Goal: Information Seeking & Learning: Learn about a topic

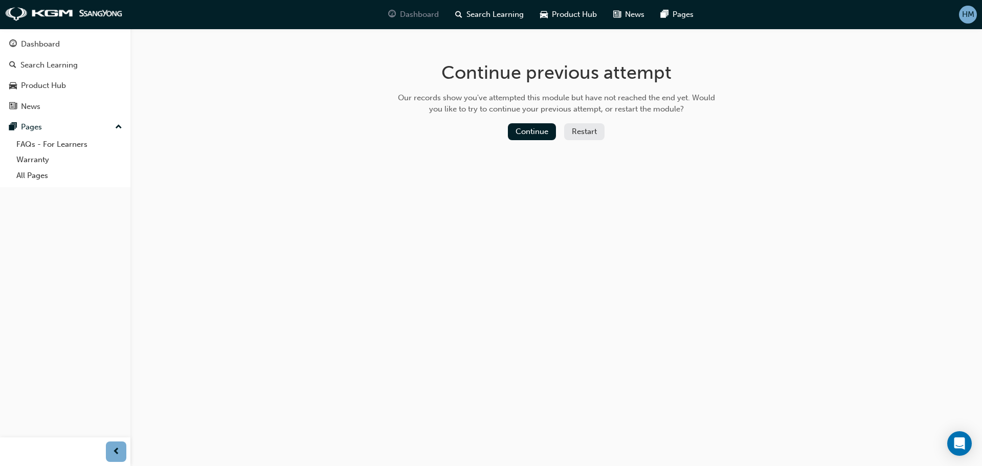
click at [412, 13] on span "Dashboard" at bounding box center [419, 15] width 39 height 12
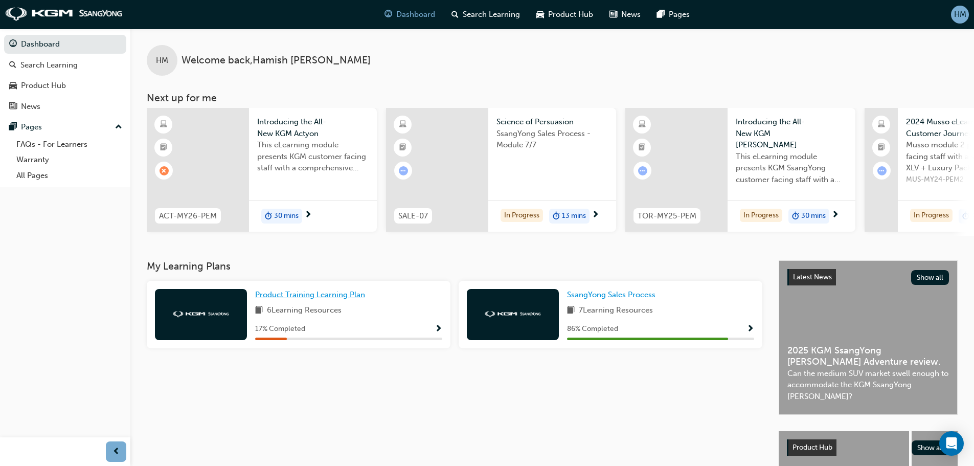
click at [301, 299] on span "Product Training Learning Plan" at bounding box center [310, 294] width 110 height 9
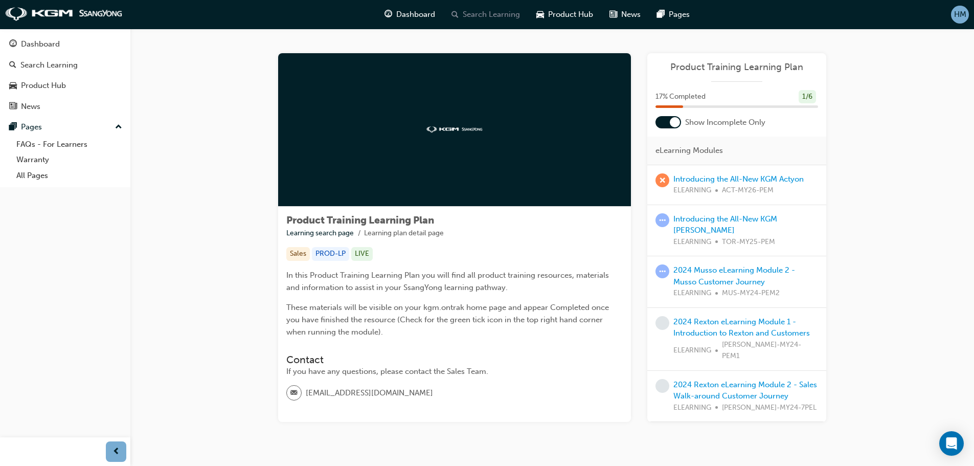
click at [513, 13] on span "Search Learning" at bounding box center [491, 15] width 57 height 12
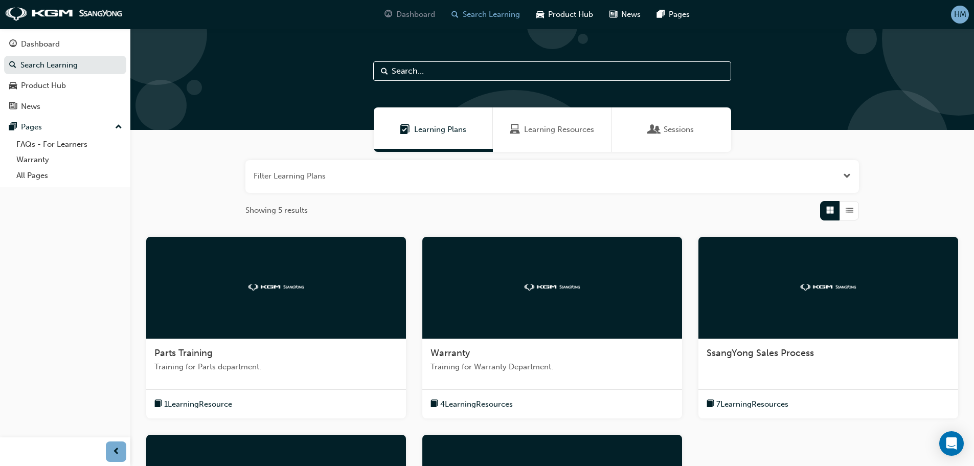
click at [410, 15] on span "Dashboard" at bounding box center [415, 15] width 39 height 12
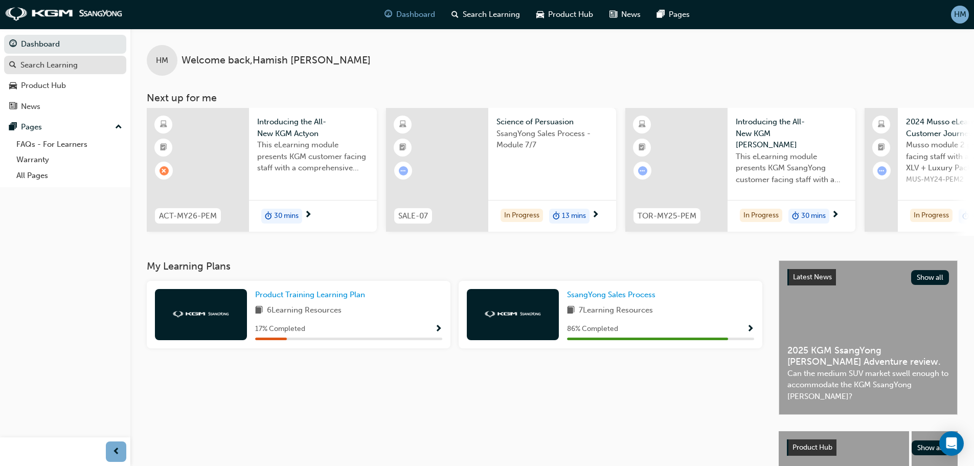
click at [44, 66] on div "Search Learning" at bounding box center [48, 65] width 57 height 12
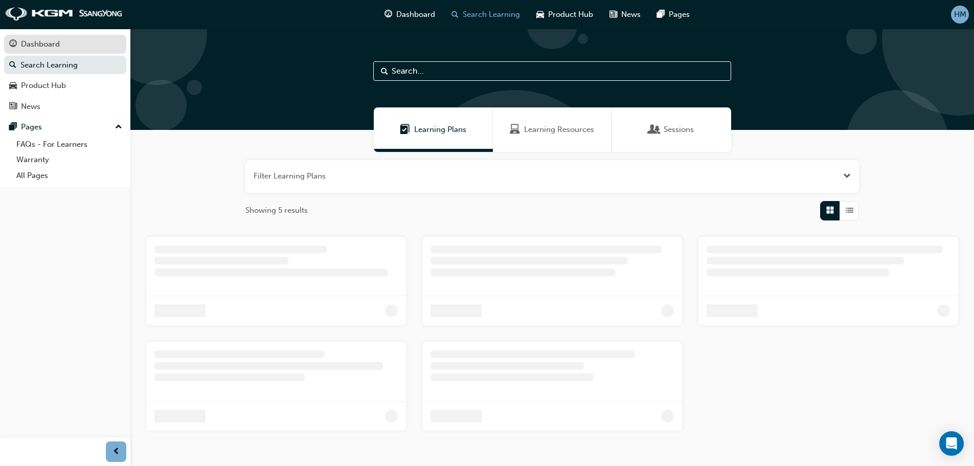
click at [51, 39] on div "Dashboard" at bounding box center [40, 44] width 39 height 12
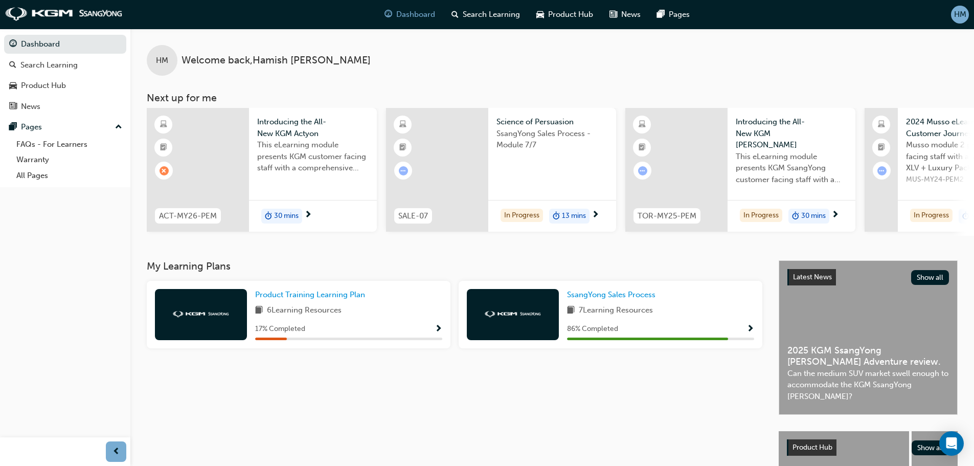
click at [437, 330] on span "Show Progress" at bounding box center [439, 329] width 8 height 9
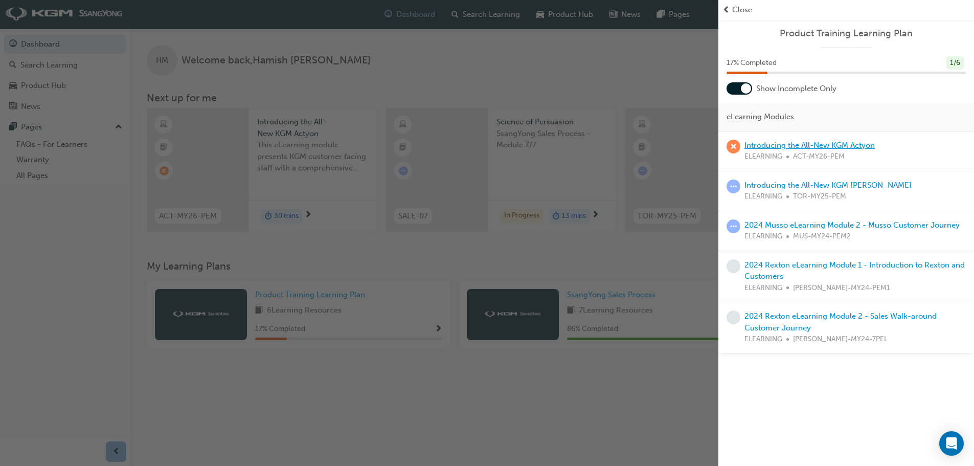
click at [833, 143] on link "Introducing the All-New KGM Actyon" at bounding box center [810, 145] width 130 height 9
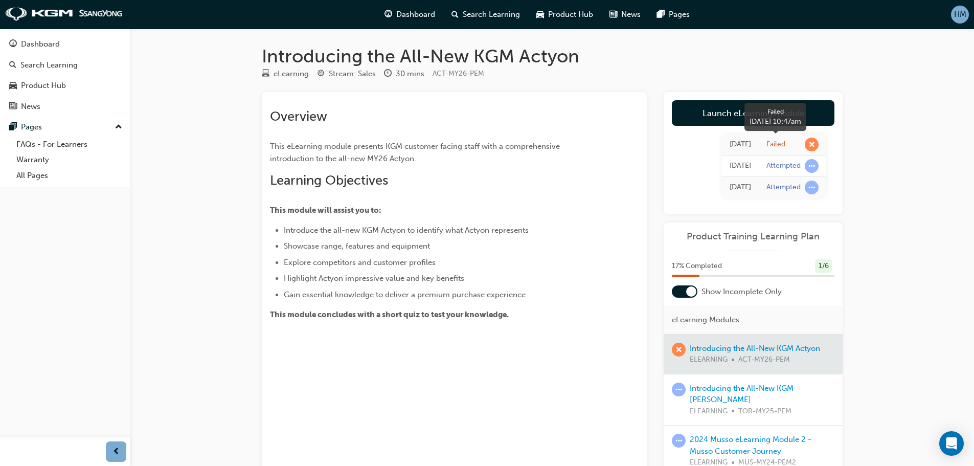
click at [811, 141] on span "learningRecordVerb_FAIL-icon" at bounding box center [812, 145] width 14 height 14
click at [730, 143] on div "Today" at bounding box center [740, 145] width 21 height 12
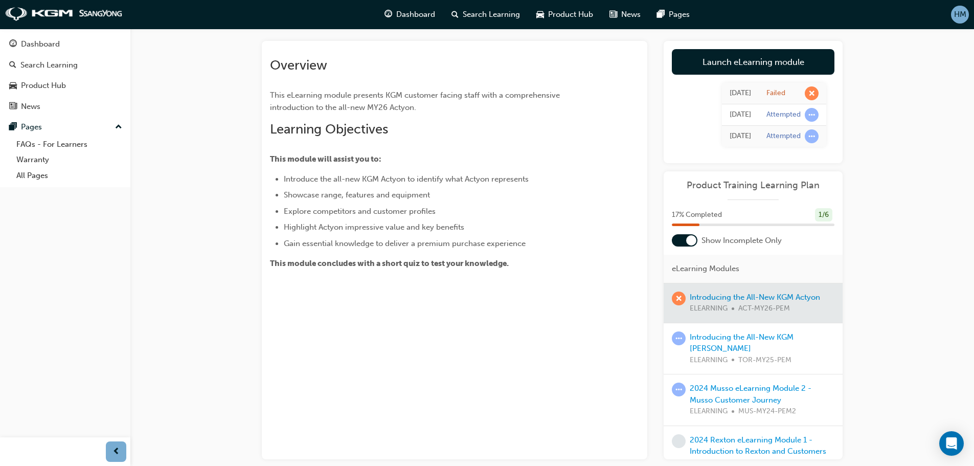
click at [711, 296] on div at bounding box center [753, 302] width 179 height 39
click at [733, 336] on link "Introducing the All-New KGM [PERSON_NAME]" at bounding box center [742, 342] width 104 height 21
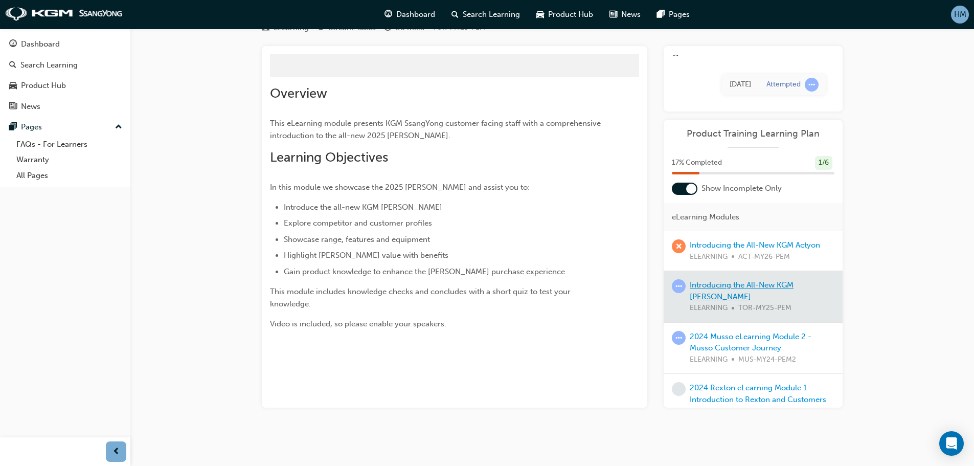
scroll to position [51, 0]
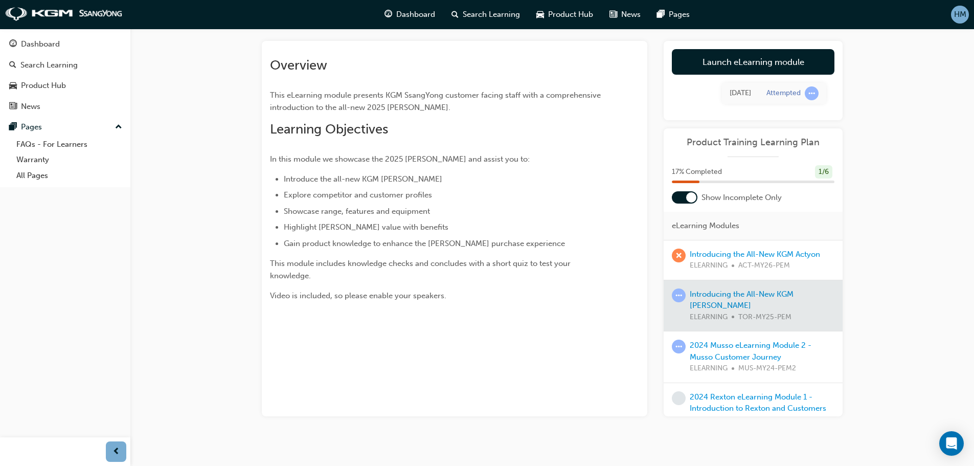
click at [745, 294] on div at bounding box center [753, 305] width 179 height 51
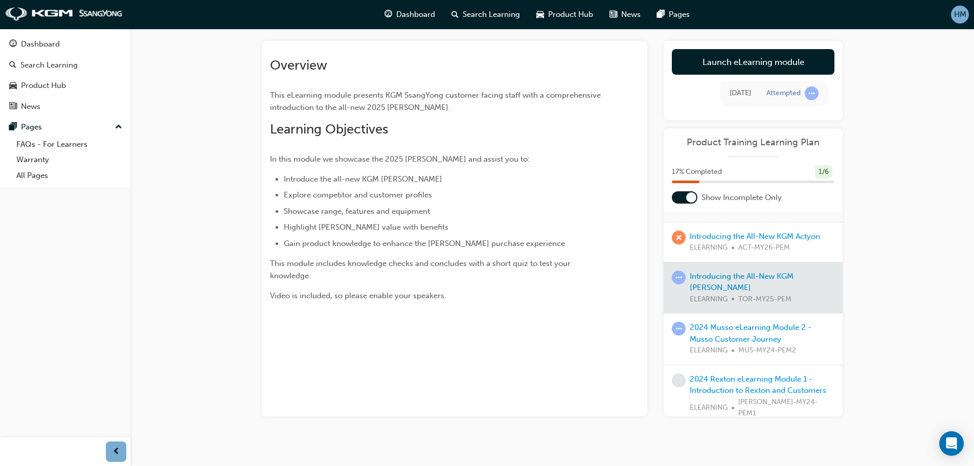
scroll to position [78, 0]
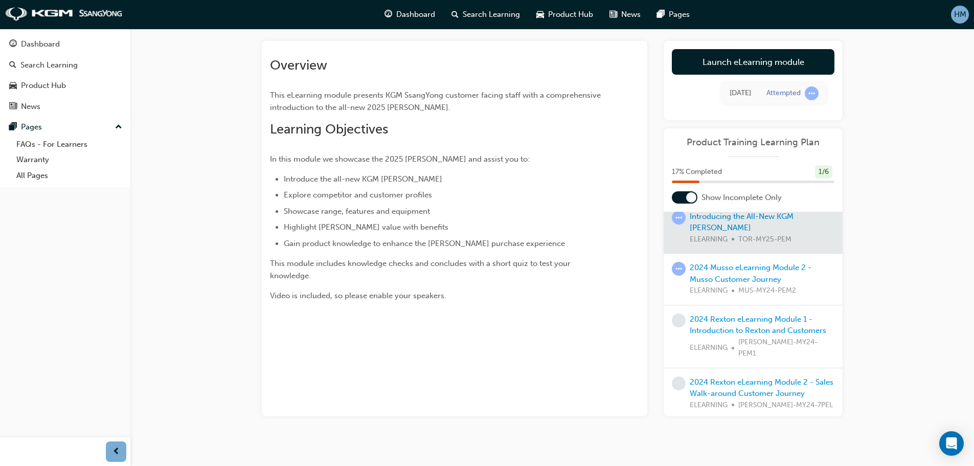
click at [878, 344] on div "Introducing the All-New KGM SsangYong Torres eLearning Stream: Sales 30 mins TO…" at bounding box center [487, 212] width 974 height 526
click at [798, 236] on div at bounding box center [753, 228] width 179 height 51
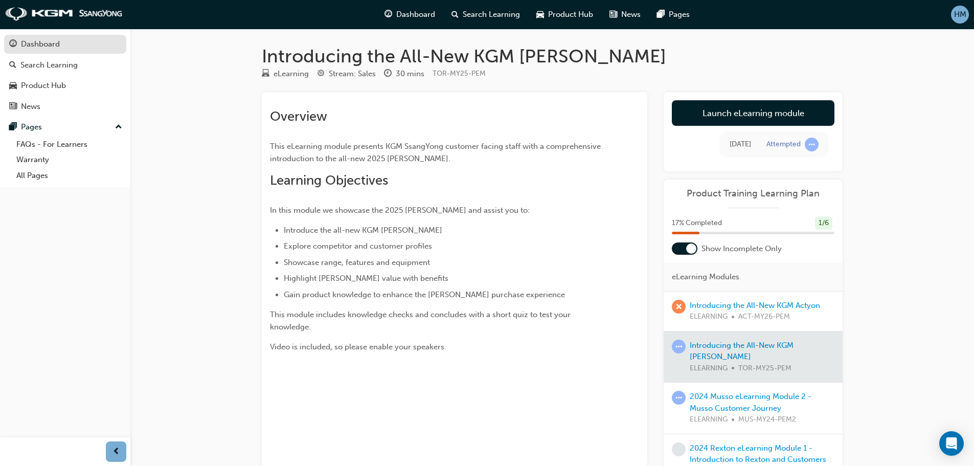
click at [59, 38] on div "Dashboard" at bounding box center [40, 44] width 39 height 12
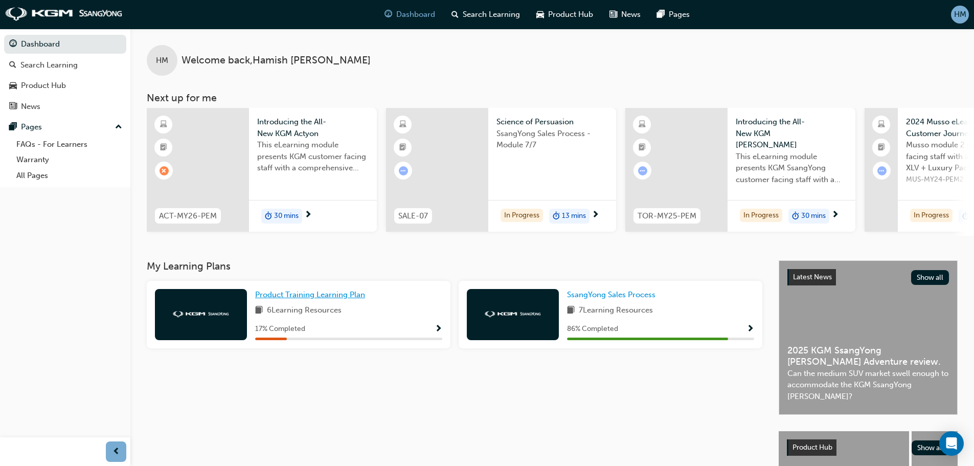
click at [325, 299] on span "Product Training Learning Plan" at bounding box center [310, 294] width 110 height 9
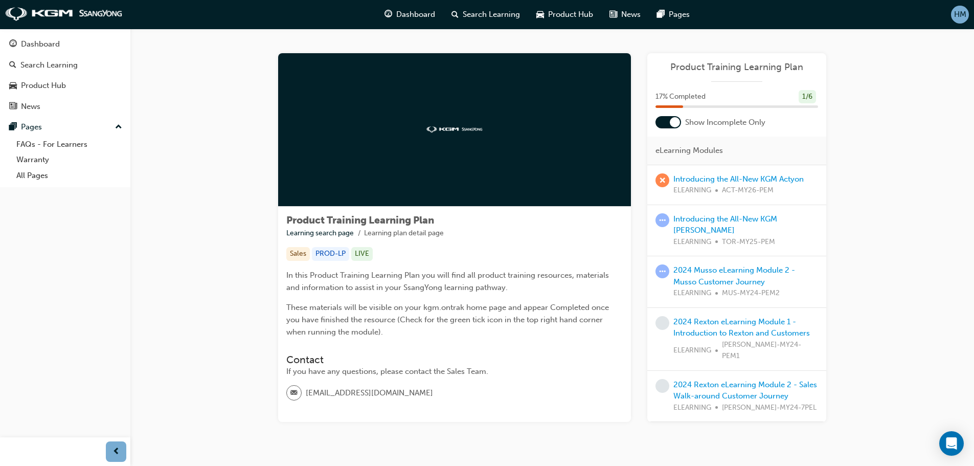
click at [708, 224] on div "Introducing the All-New KGM SsangYong Torres ELEARNING TOR-MY25-PEM" at bounding box center [746, 230] width 145 height 35
click at [716, 180] on link "Introducing the All-New KGM Actyon" at bounding box center [739, 178] width 130 height 9
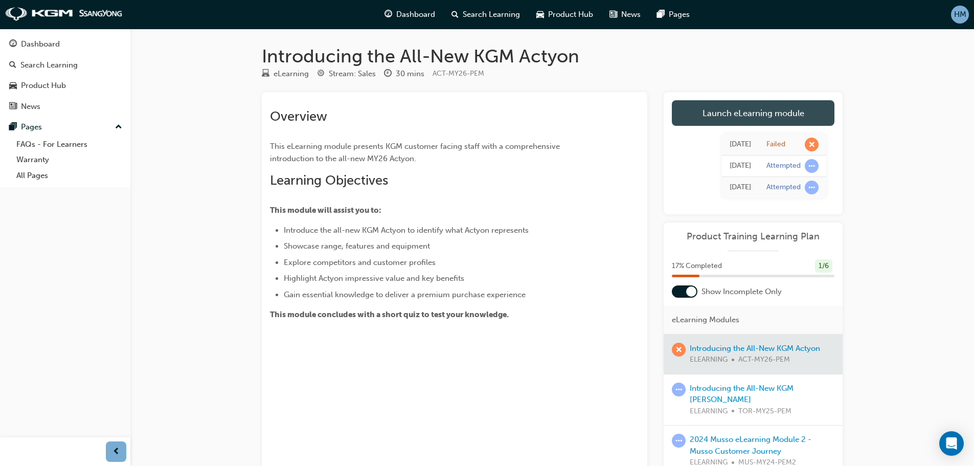
click at [739, 118] on link "Launch eLearning module" at bounding box center [753, 113] width 163 height 26
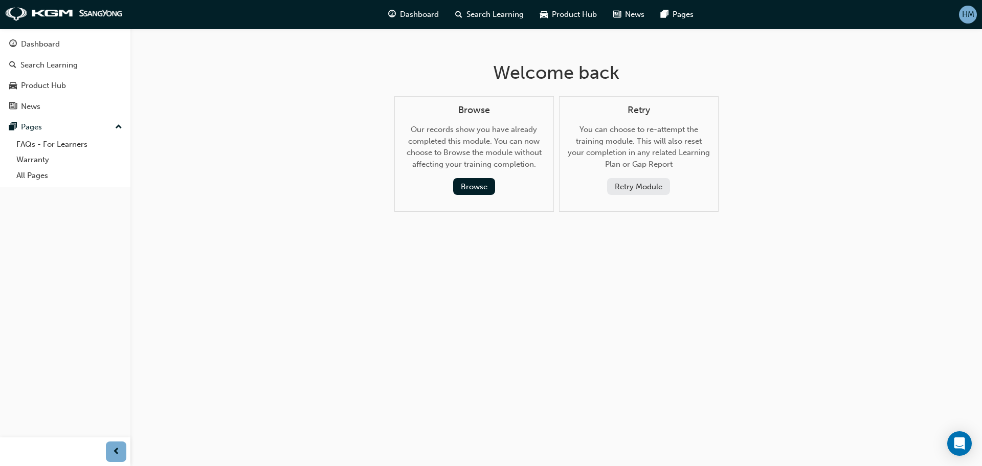
click at [655, 185] on button "Retry Module" at bounding box center [638, 186] width 63 height 17
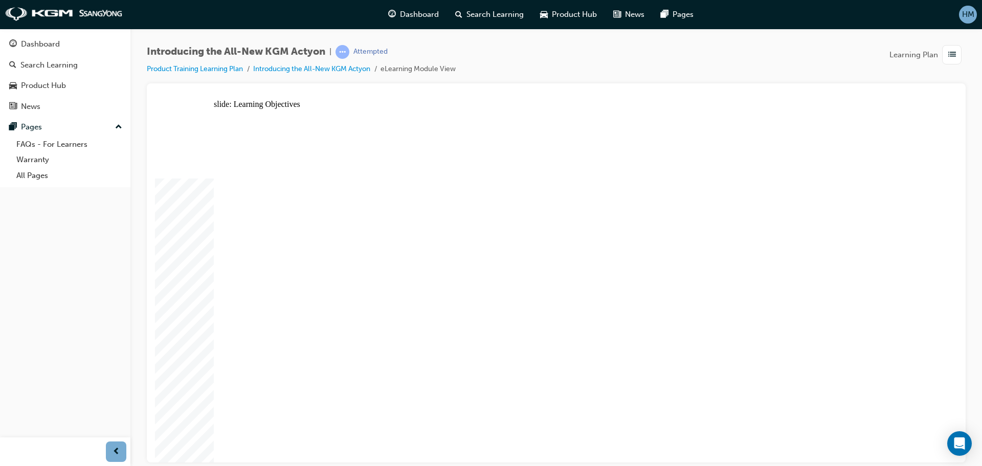
drag, startPoint x: 594, startPoint y: 275, endPoint x: 589, endPoint y: 297, distance: 22.0
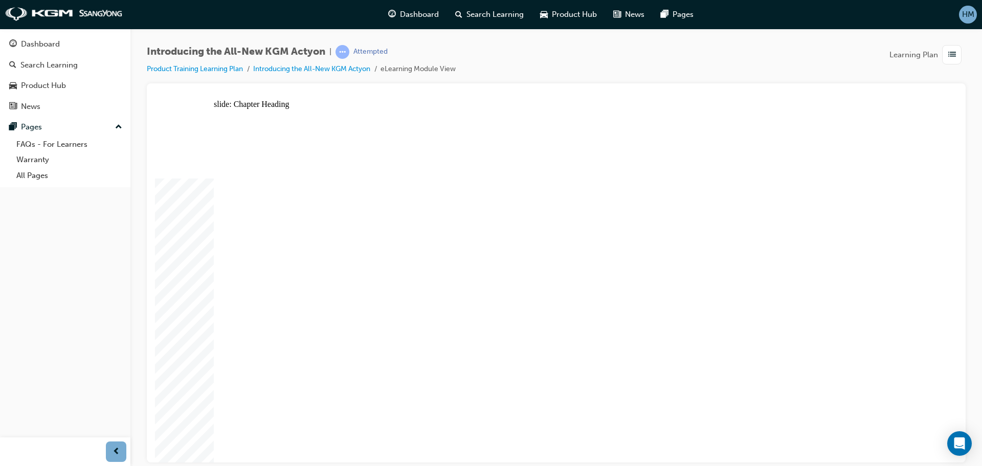
drag, startPoint x: 642, startPoint y: 263, endPoint x: 649, endPoint y: 259, distance: 7.4
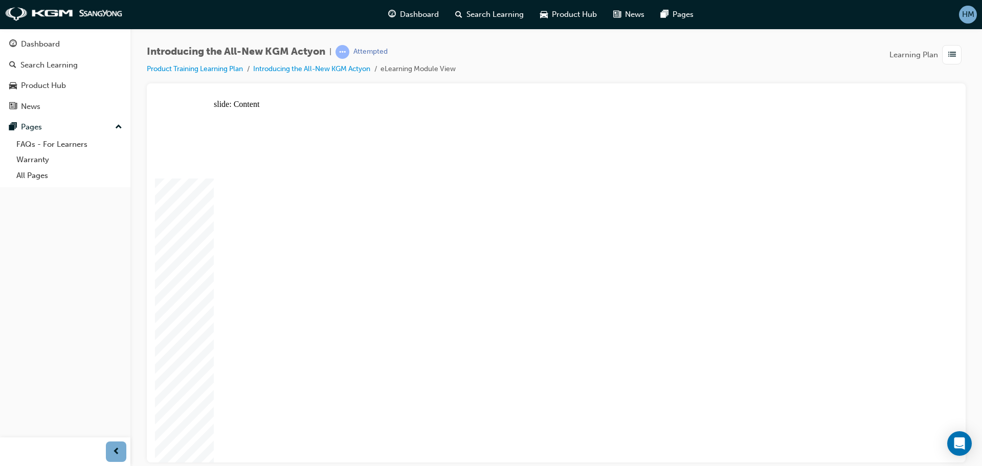
drag, startPoint x: 738, startPoint y: 292, endPoint x: 713, endPoint y: 286, distance: 25.6
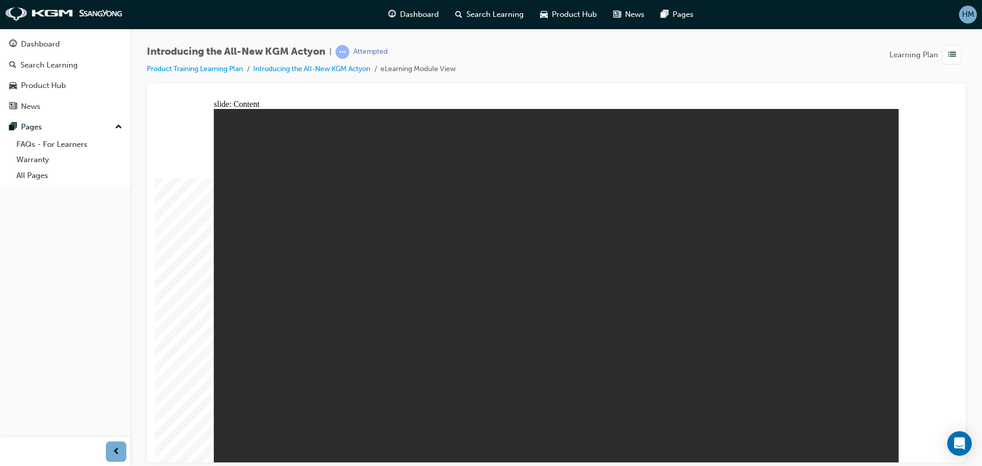
drag, startPoint x: 747, startPoint y: 246, endPoint x: 668, endPoint y: 248, distance: 78.3
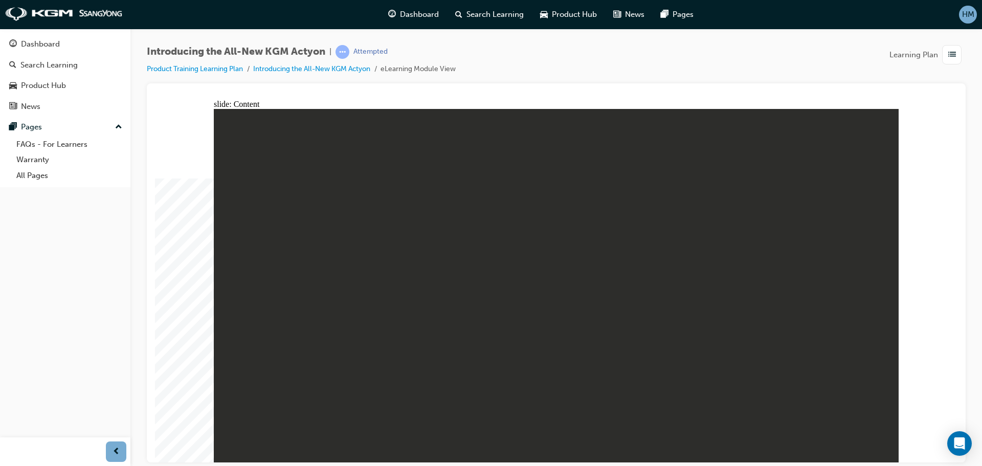
drag, startPoint x: 328, startPoint y: 255, endPoint x: 691, endPoint y: 214, distance: 365.4
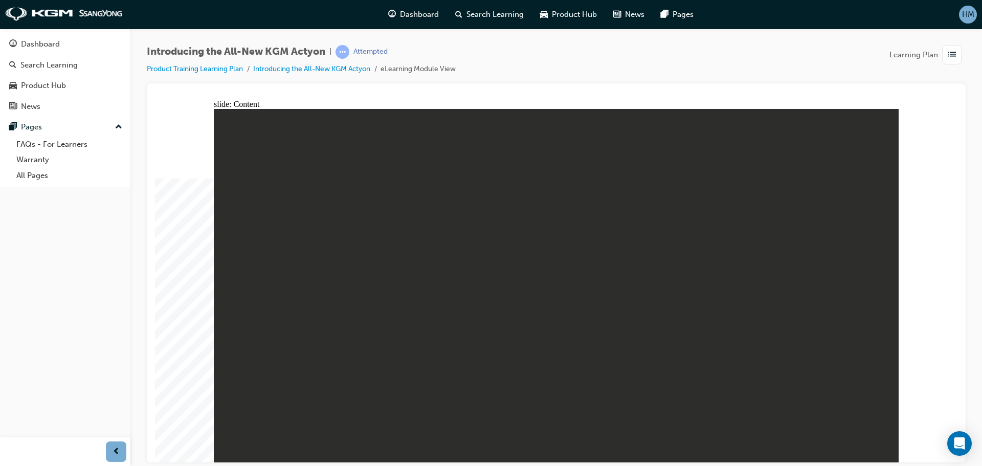
drag, startPoint x: 809, startPoint y: 219, endPoint x: 834, endPoint y: 217, distance: 25.7
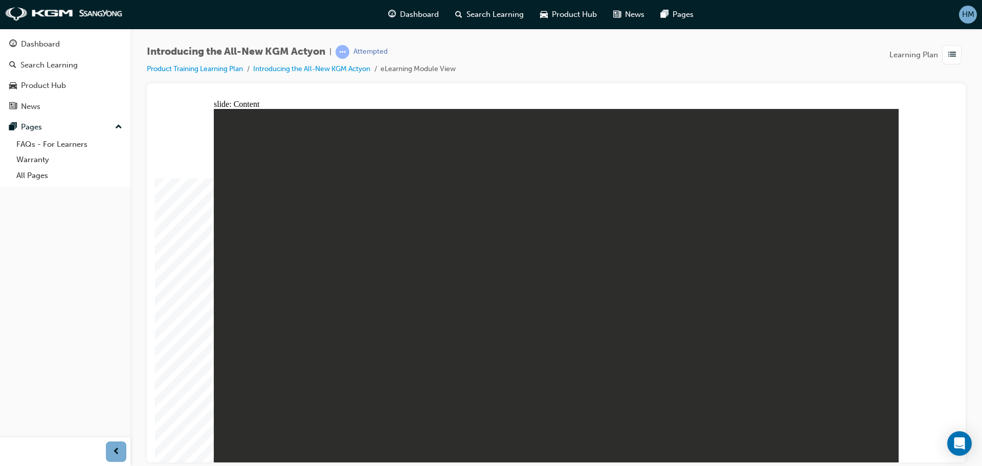
drag, startPoint x: 870, startPoint y: 135, endPoint x: 870, endPoint y: 120, distance: 15.3
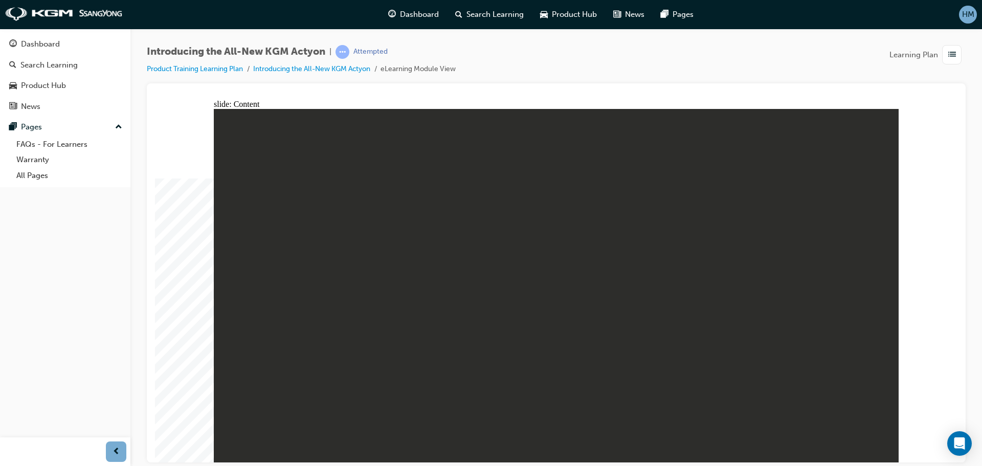
drag, startPoint x: 640, startPoint y: 414, endPoint x: 720, endPoint y: 260, distance: 172.7
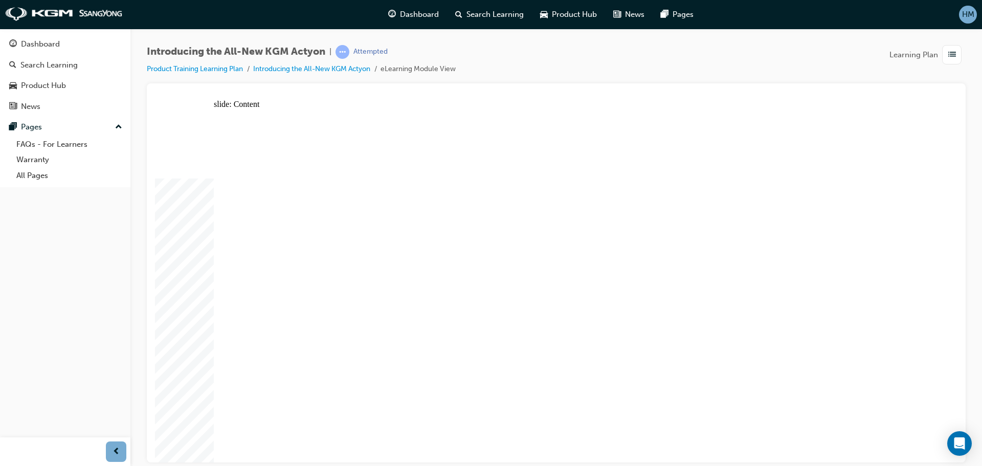
drag, startPoint x: 789, startPoint y: 311, endPoint x: 749, endPoint y: 329, distance: 43.7
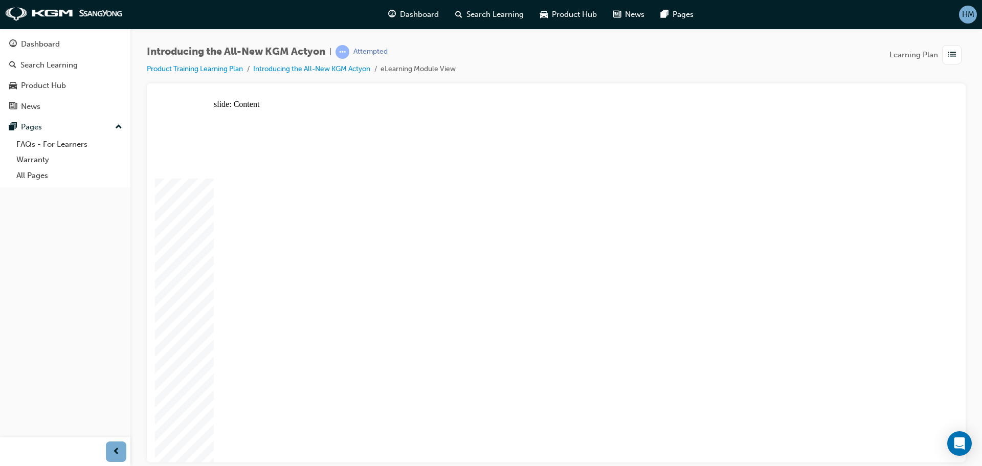
drag, startPoint x: 360, startPoint y: 322, endPoint x: 382, endPoint y: 311, distance: 24.5
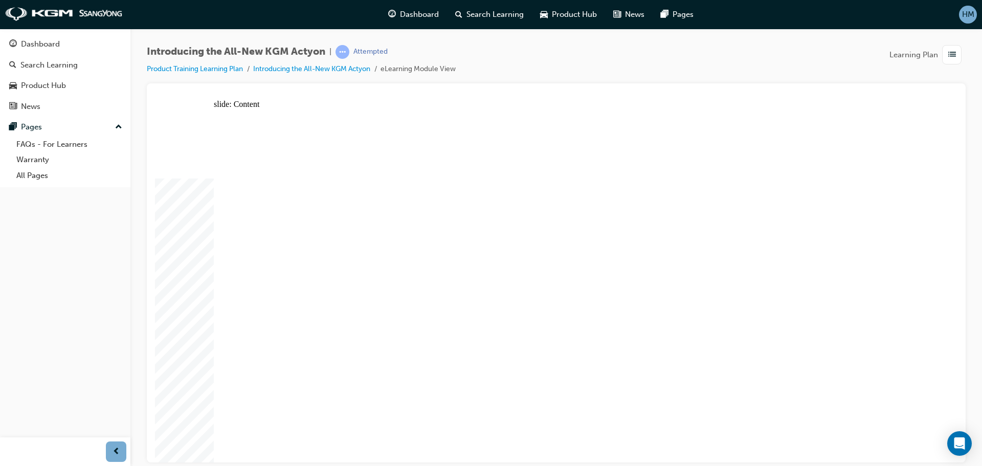
drag, startPoint x: 478, startPoint y: 174, endPoint x: 450, endPoint y: 278, distance: 107.6
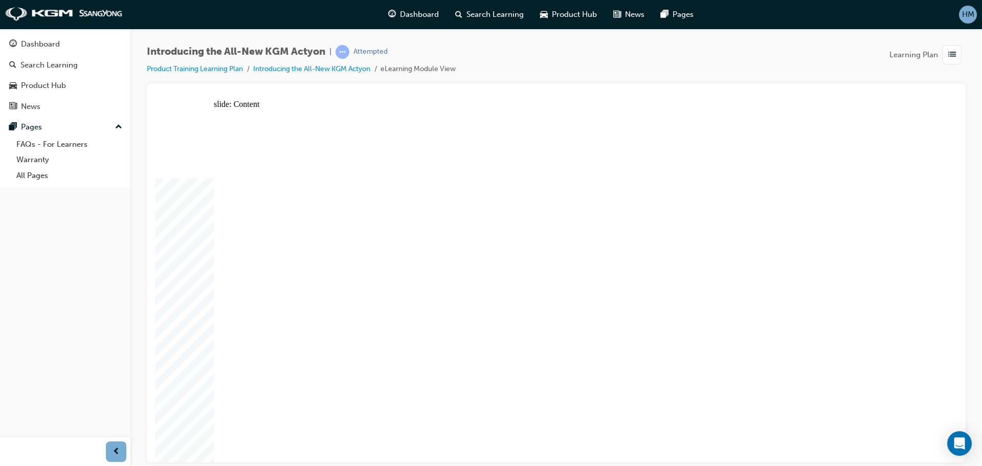
drag, startPoint x: 442, startPoint y: 310, endPoint x: 448, endPoint y: 306, distance: 7.0
drag, startPoint x: 805, startPoint y: 331, endPoint x: 799, endPoint y: 327, distance: 7.4
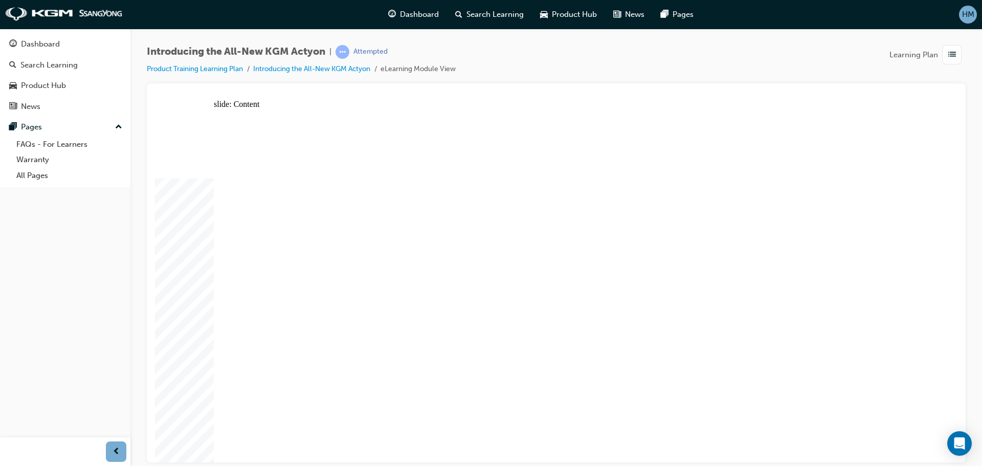
drag, startPoint x: 801, startPoint y: 281, endPoint x: 803, endPoint y: 252, distance: 29.2
drag, startPoint x: 800, startPoint y: 174, endPoint x: 805, endPoint y: 169, distance: 6.5
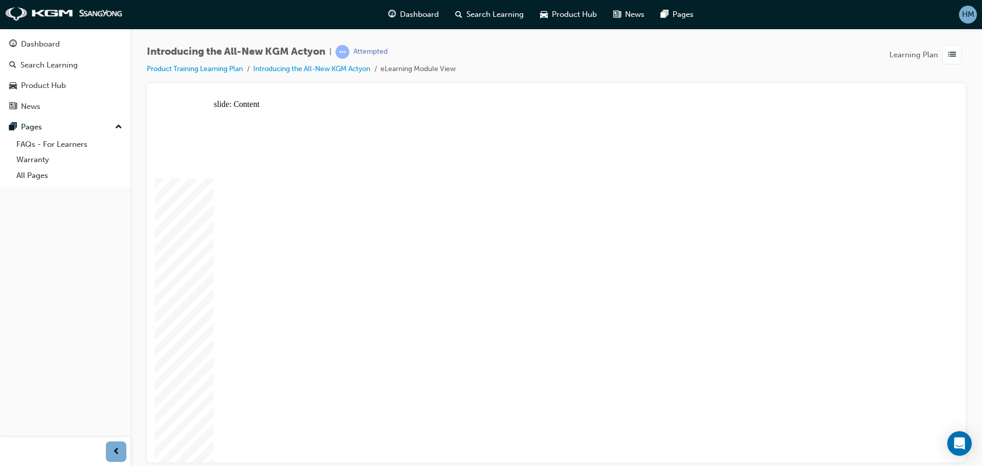
drag, startPoint x: 725, startPoint y: 318, endPoint x: 717, endPoint y: 316, distance: 7.9
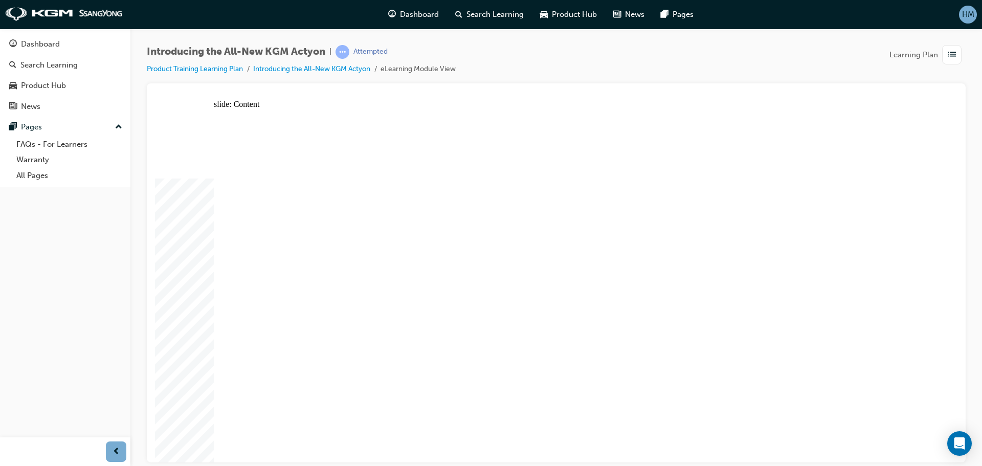
drag, startPoint x: 777, startPoint y: 161, endPoint x: 785, endPoint y: 203, distance: 42.6
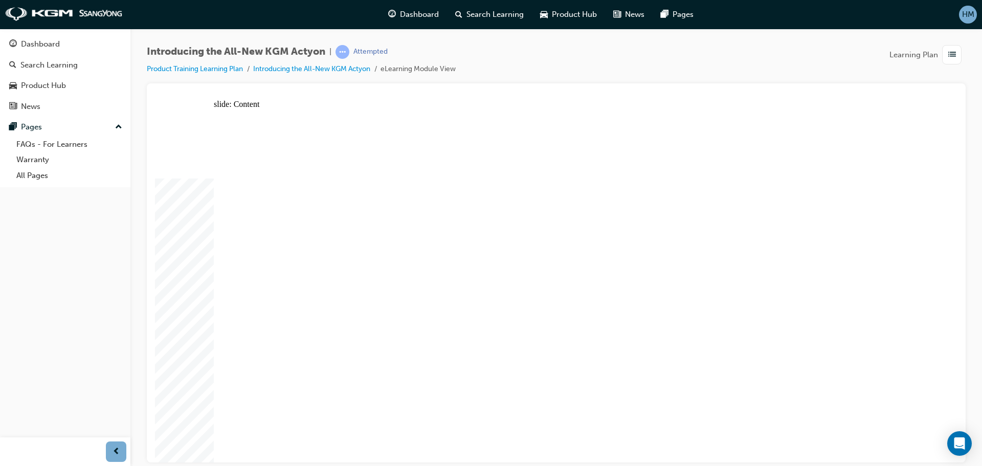
drag, startPoint x: 436, startPoint y: 246, endPoint x: 428, endPoint y: 245, distance: 7.7
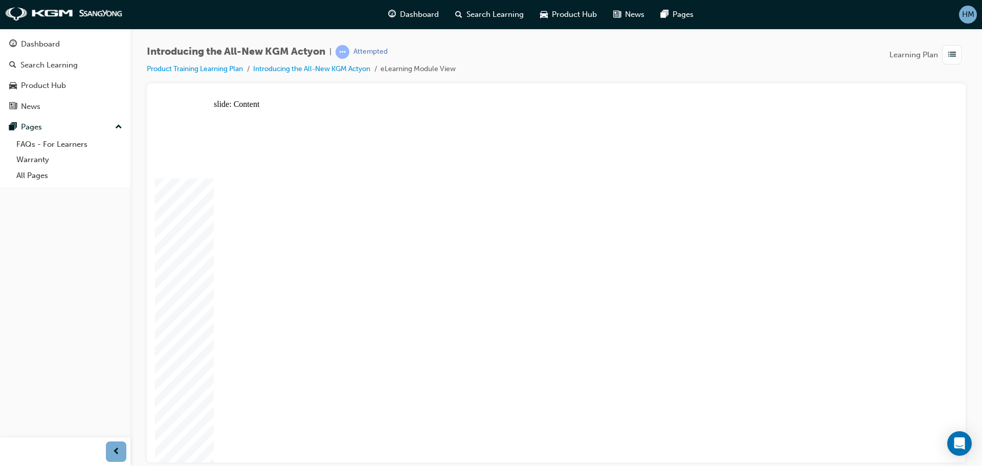
drag, startPoint x: 502, startPoint y: 339, endPoint x: 410, endPoint y: 328, distance: 92.7
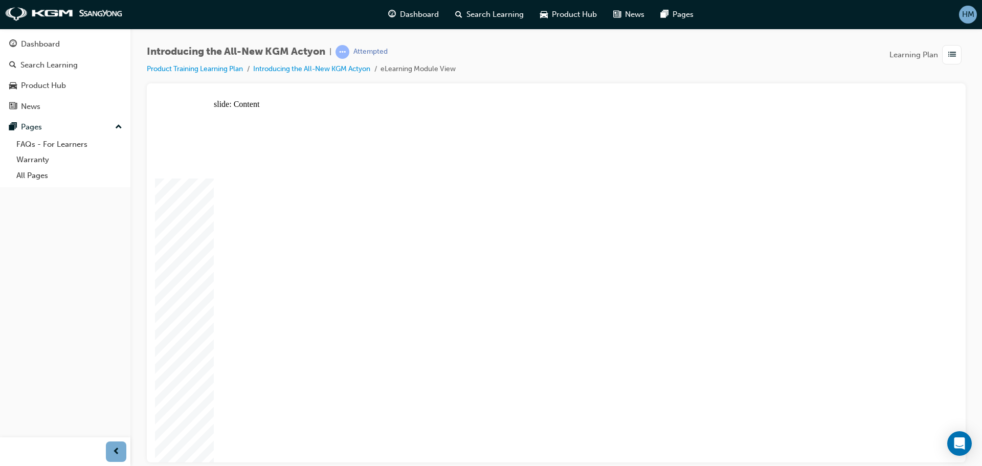
drag, startPoint x: 730, startPoint y: 166, endPoint x: 661, endPoint y: 263, distance: 118.9
drag, startPoint x: 661, startPoint y: 263, endPoint x: 504, endPoint y: 376, distance: 193.5
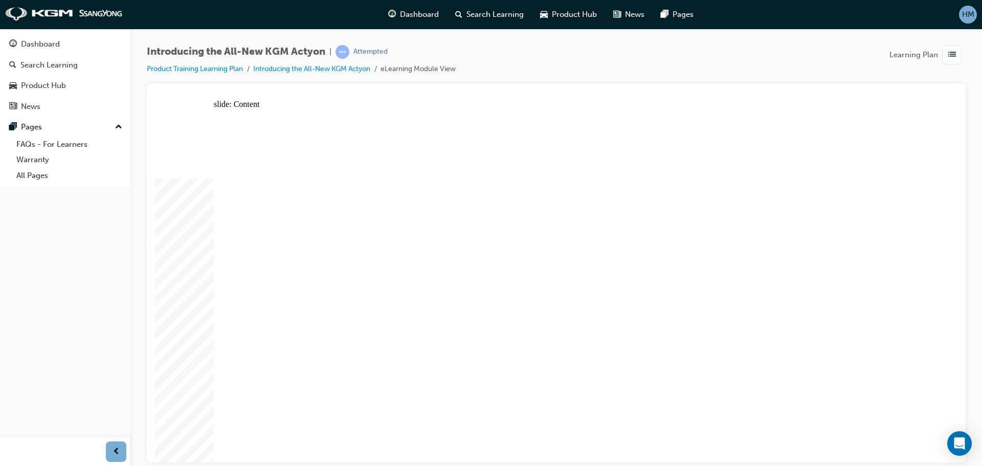
drag, startPoint x: 316, startPoint y: 323, endPoint x: 307, endPoint y: 349, distance: 27.7
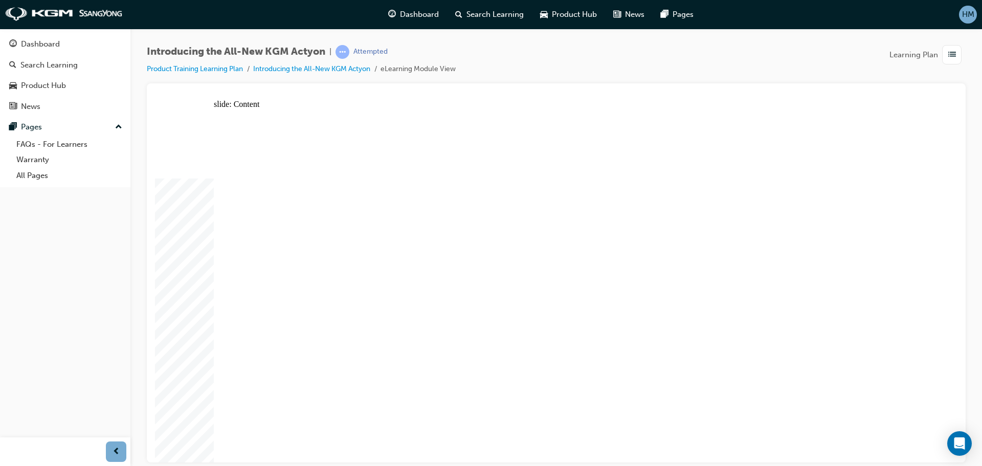
drag, startPoint x: 507, startPoint y: 276, endPoint x: 506, endPoint y: 291, distance: 15.4
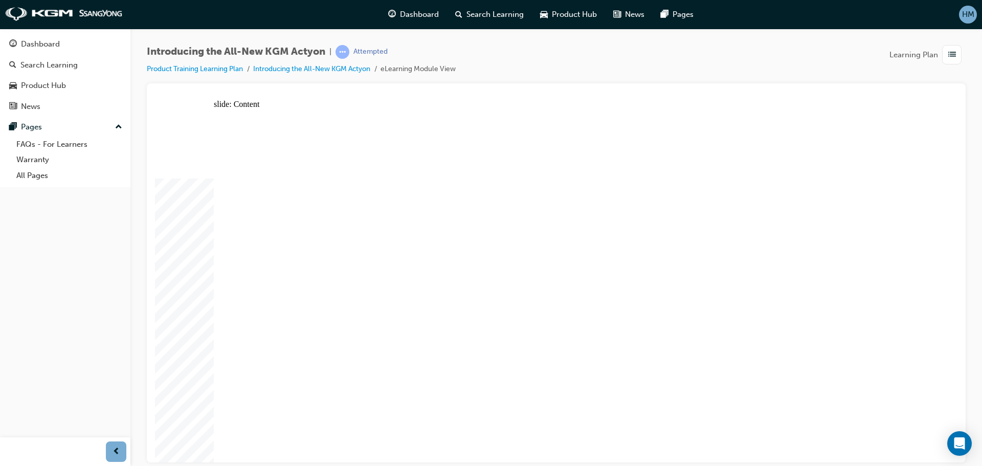
drag, startPoint x: 425, startPoint y: 314, endPoint x: 388, endPoint y: 367, distance: 64.0
drag, startPoint x: 387, startPoint y: 379, endPoint x: 313, endPoint y: 401, distance: 76.9
drag, startPoint x: 312, startPoint y: 401, endPoint x: 397, endPoint y: 396, distance: 85.1
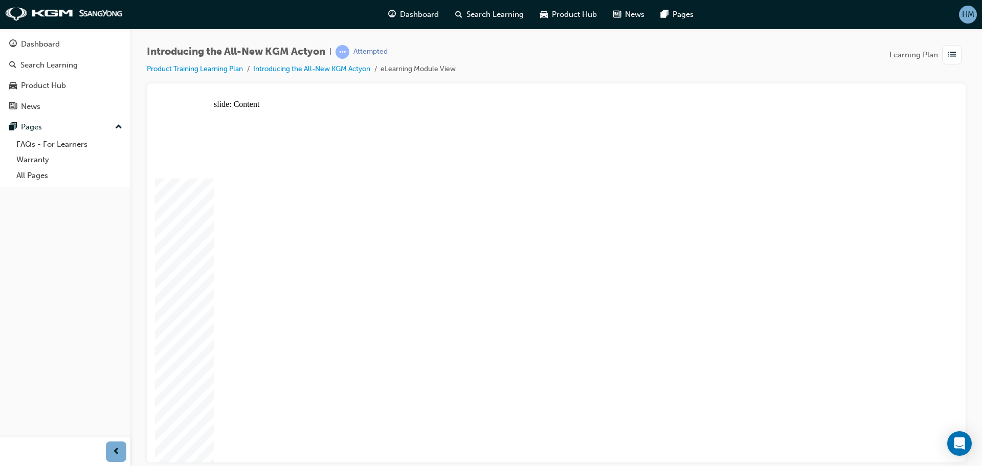
drag, startPoint x: 575, startPoint y: 312, endPoint x: 580, endPoint y: 301, distance: 11.9
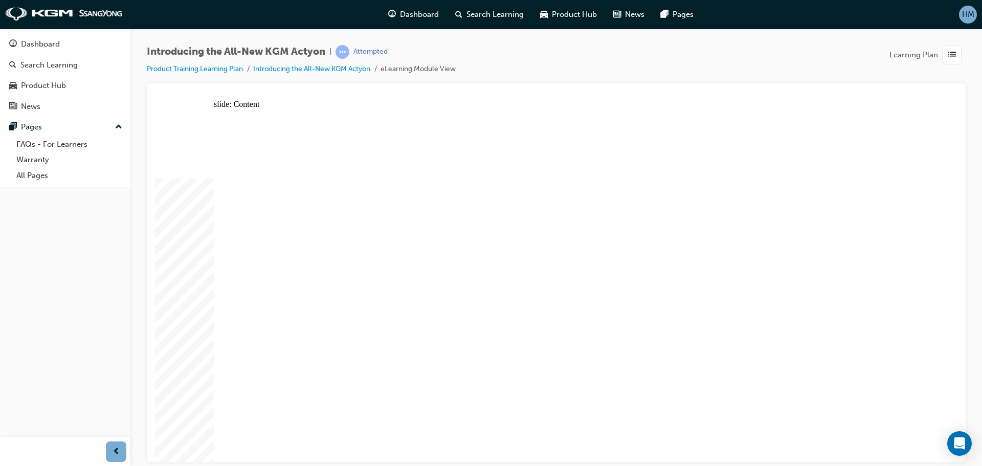
drag, startPoint x: 343, startPoint y: 272, endPoint x: 343, endPoint y: 277, distance: 5.6
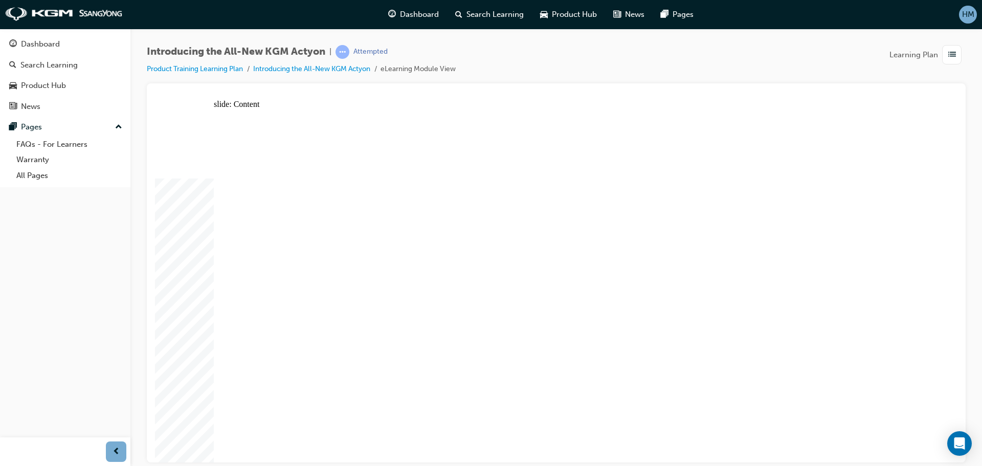
drag, startPoint x: 343, startPoint y: 352, endPoint x: 345, endPoint y: 373, distance: 21.0
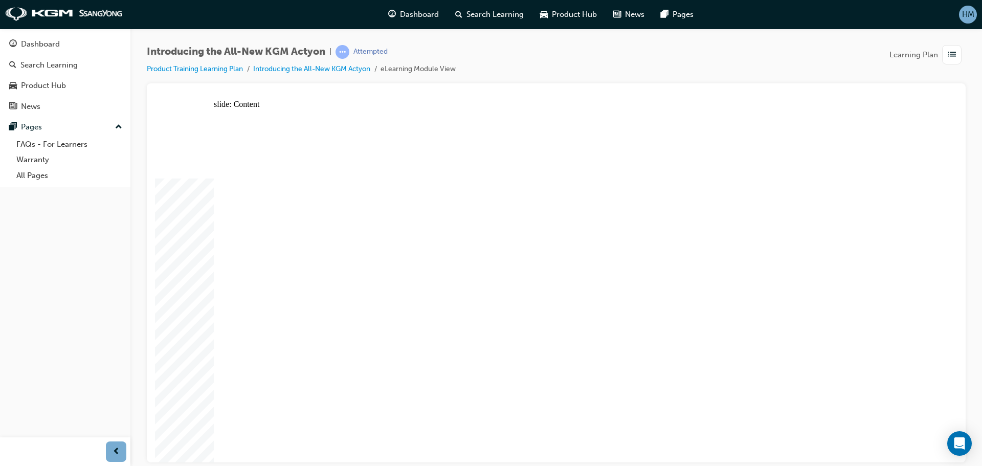
drag, startPoint x: 489, startPoint y: 162, endPoint x: 501, endPoint y: 163, distance: 11.8
drag, startPoint x: 596, startPoint y: 161, endPoint x: 676, endPoint y: 164, distance: 79.8
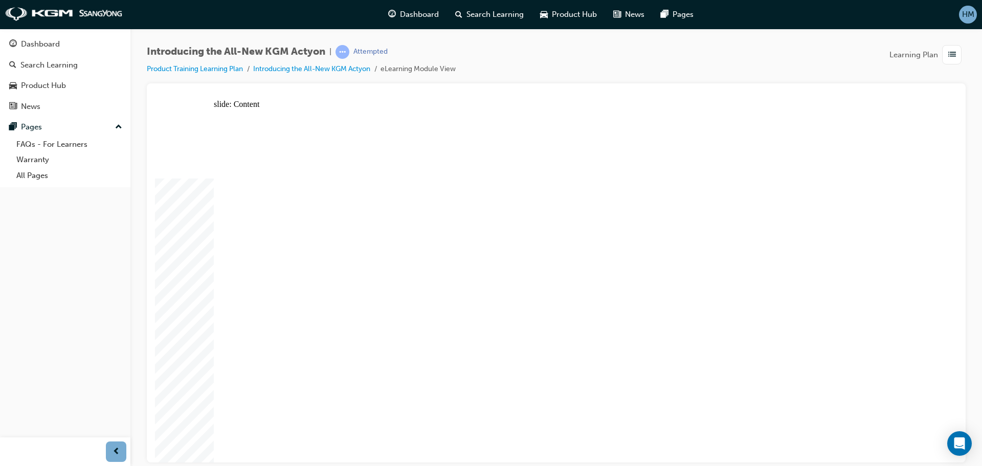
drag, startPoint x: 712, startPoint y: 161, endPoint x: 784, endPoint y: 151, distance: 71.8
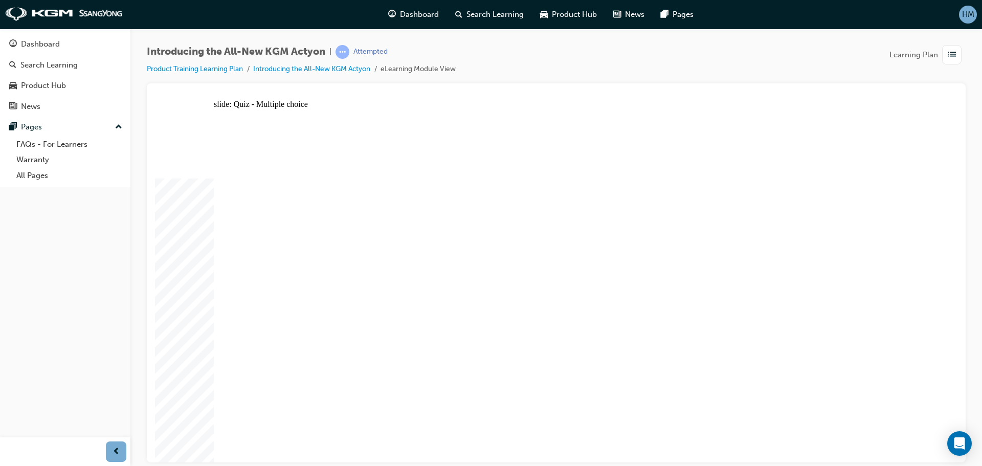
radio input "false"
radio input "true"
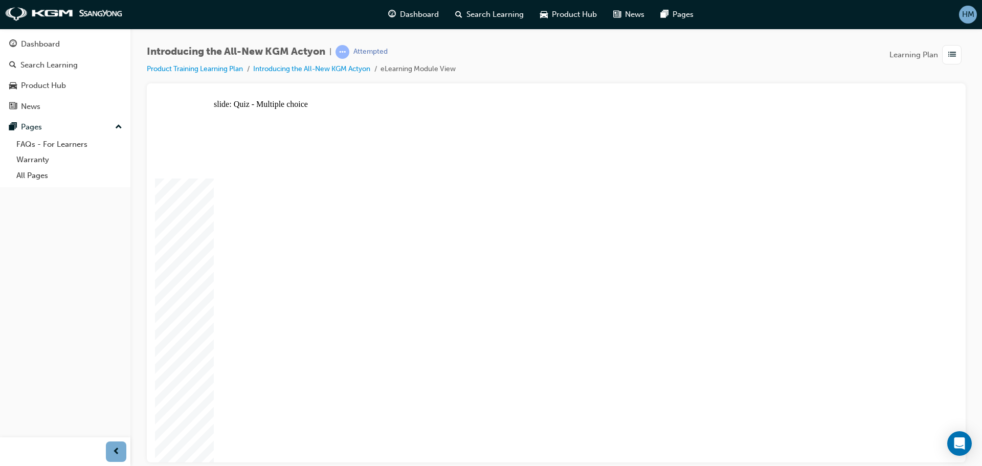
radio input "true"
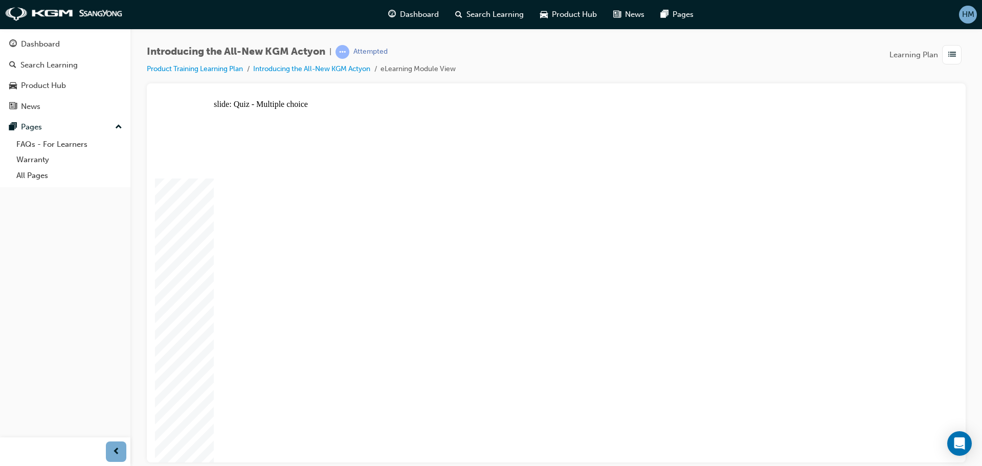
radio input "true"
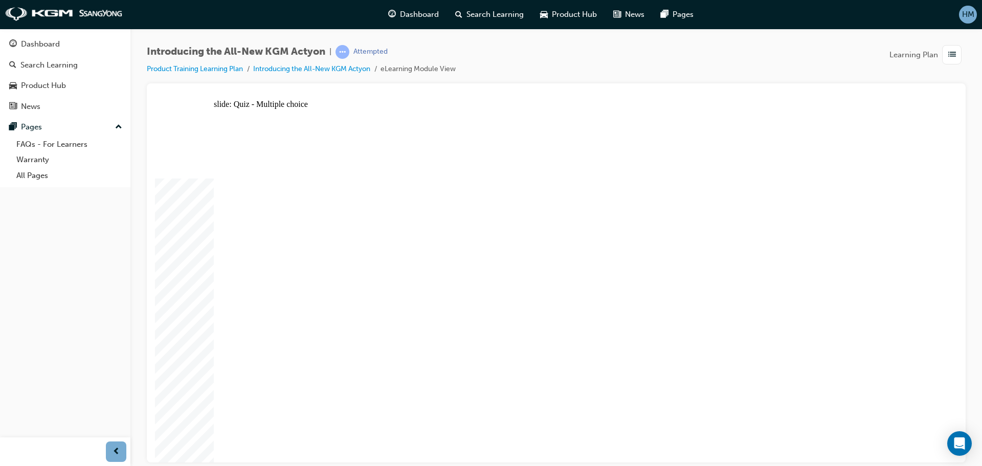
radio input "true"
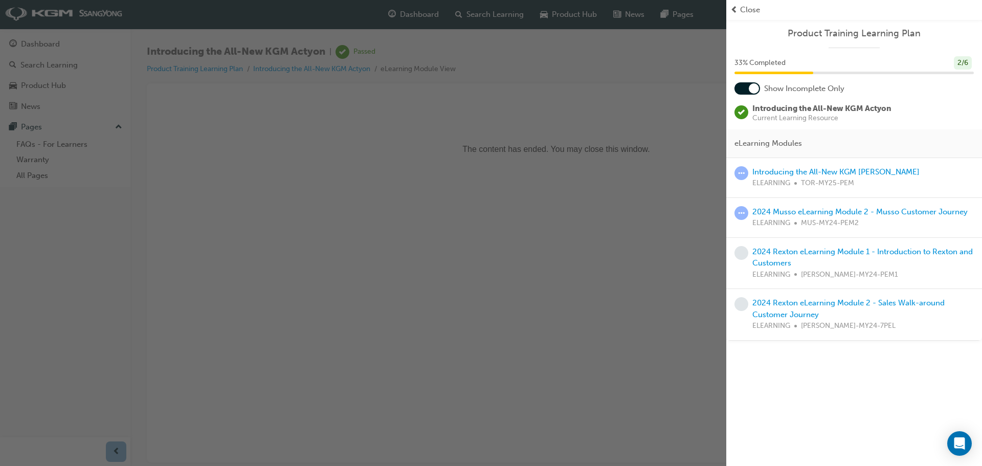
click at [783, 177] on div "Introducing the All-New KGM SsangYong Torres ELEARNING TOR-MY25-PEM" at bounding box center [835, 177] width 167 height 23
click at [791, 170] on link "Introducing the All-New KGM [PERSON_NAME]" at bounding box center [835, 171] width 167 height 9
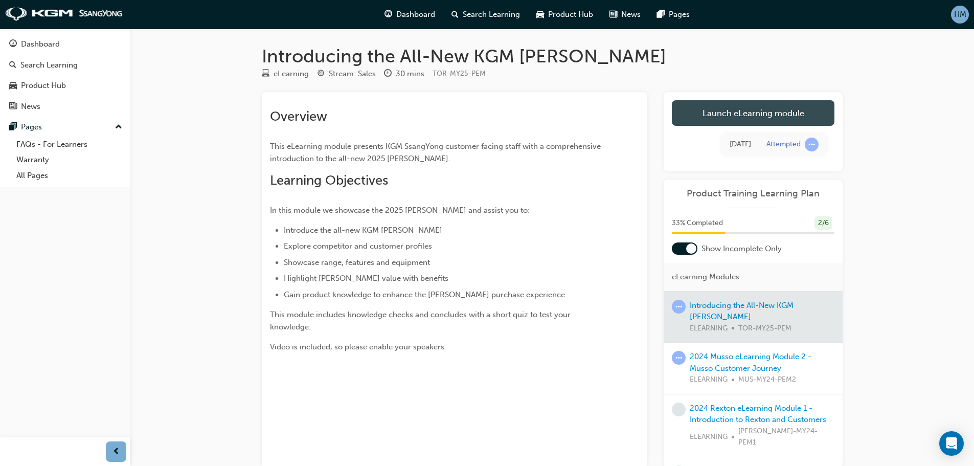
click at [714, 109] on link "Launch eLearning module" at bounding box center [753, 113] width 163 height 26
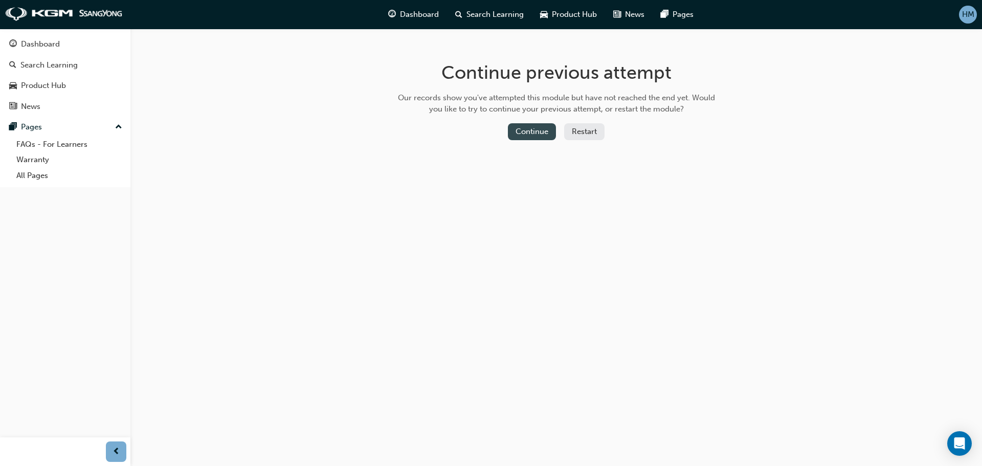
click at [542, 131] on button "Continue" at bounding box center [532, 131] width 48 height 17
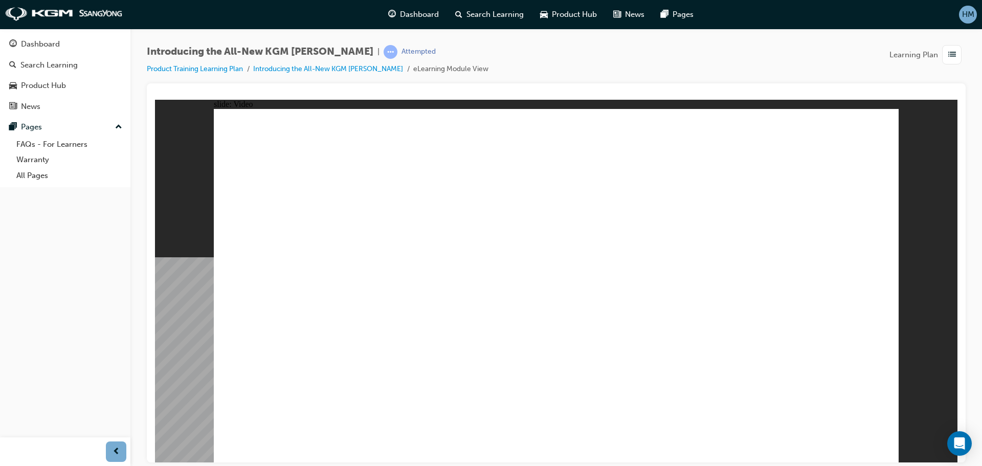
click at [877, 462] on div "Introducing the All-New KGM SsangYong Torres | Attempted Product Training Learn…" at bounding box center [491, 233] width 982 height 466
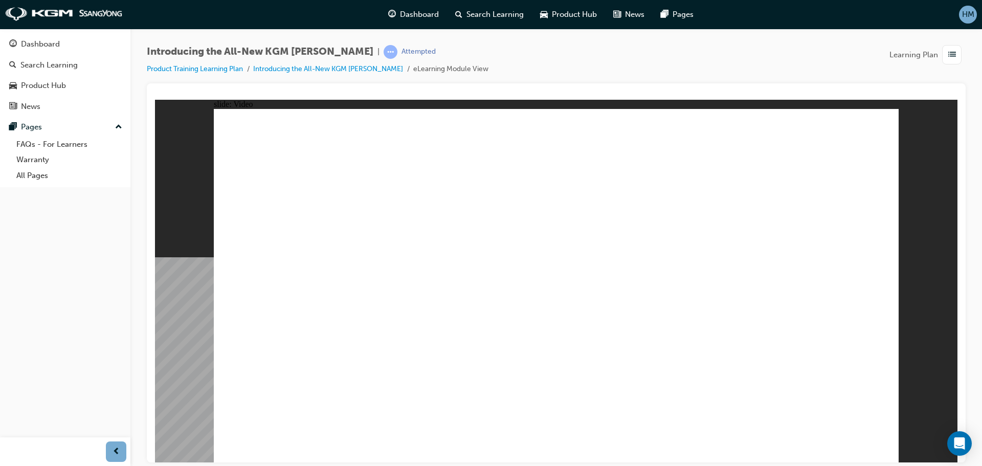
click at [535, 42] on div "Introducing the All-New KGM SsangYong Torres | Attempted Product Training Learn…" at bounding box center [556, 235] width 852 height 412
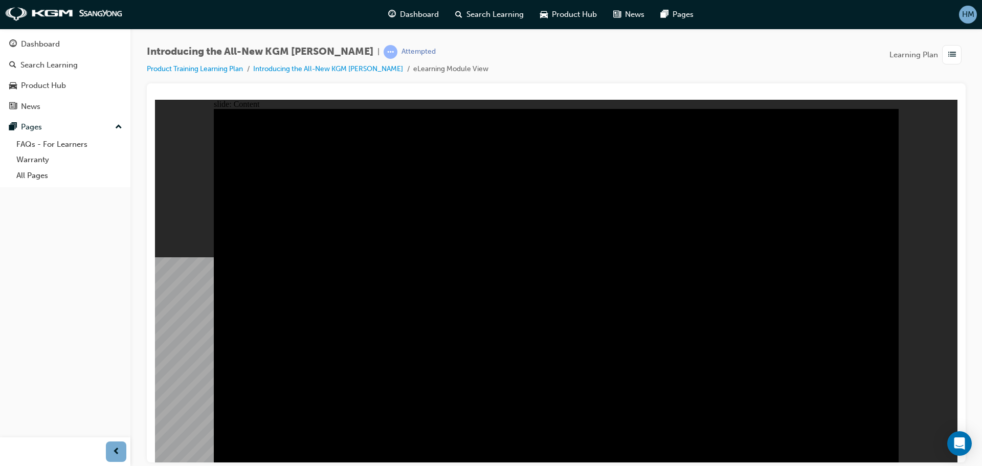
drag, startPoint x: 320, startPoint y: 351, endPoint x: 335, endPoint y: 351, distance: 15.3
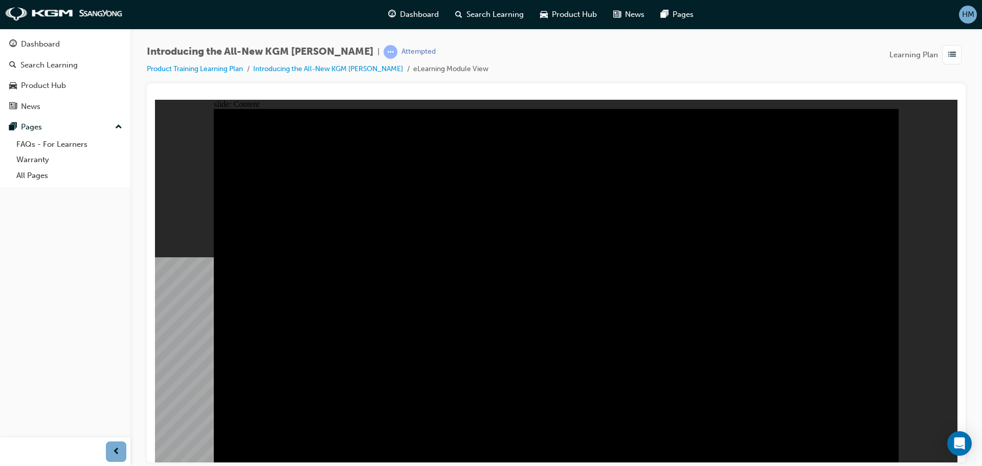
drag, startPoint x: 743, startPoint y: 344, endPoint x: 813, endPoint y: 354, distance: 70.9
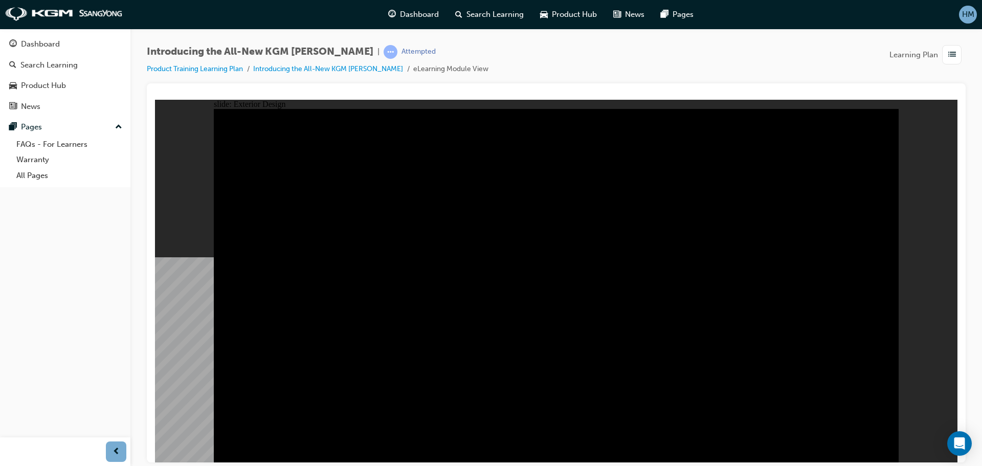
drag, startPoint x: 474, startPoint y: 174, endPoint x: 474, endPoint y: 185, distance: 11.3
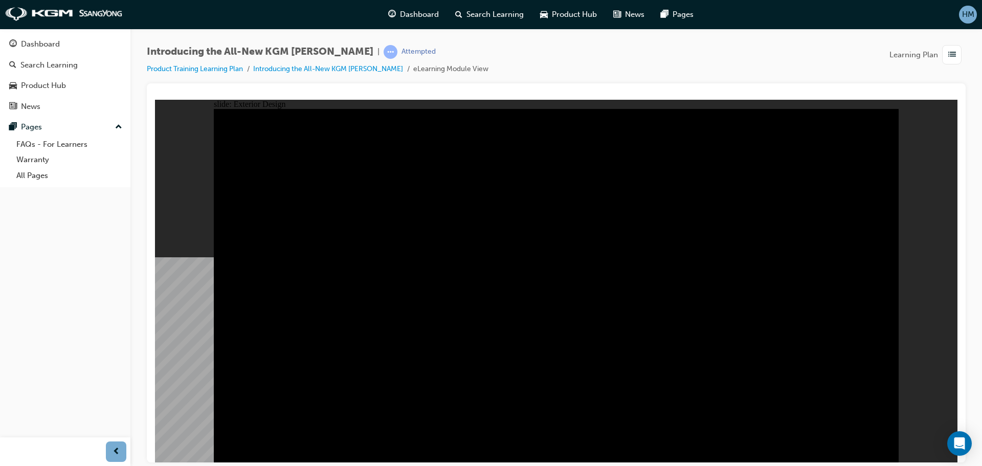
drag, startPoint x: 856, startPoint y: 213, endPoint x: 712, endPoint y: 217, distance: 143.8
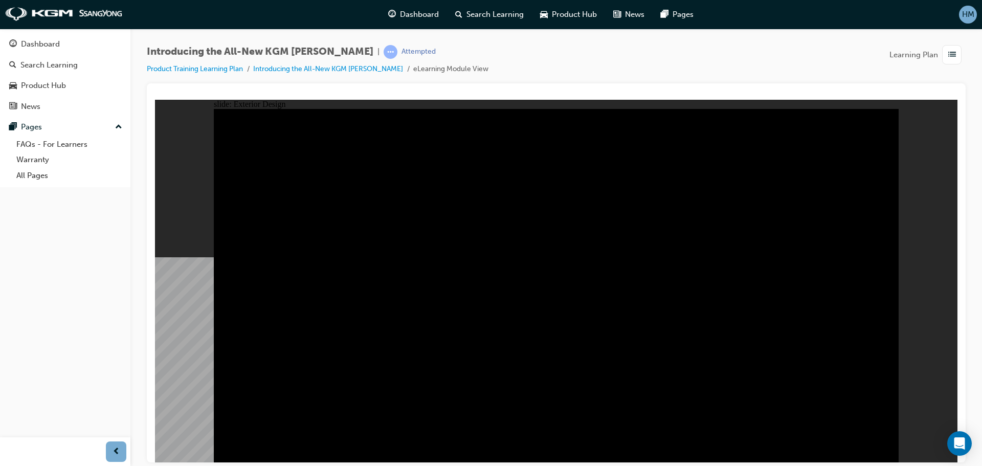
drag, startPoint x: 587, startPoint y: 336, endPoint x: 697, endPoint y: 262, distance: 132.8
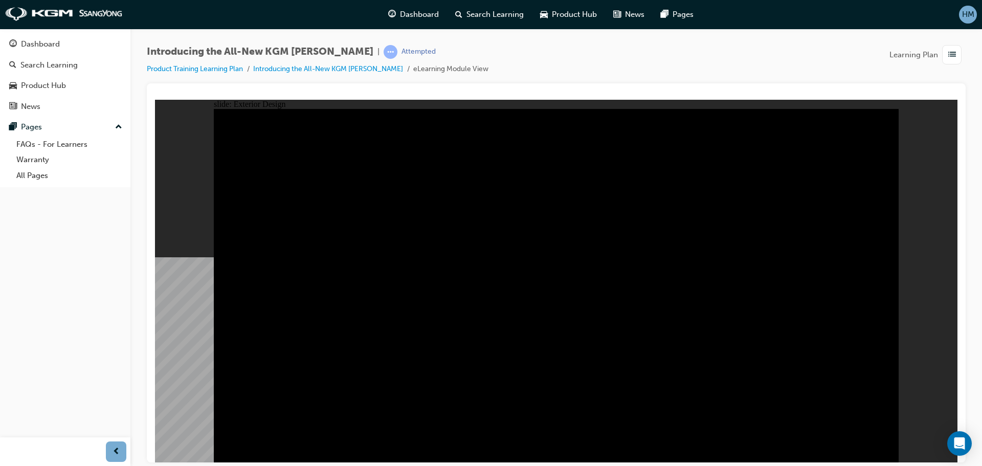
drag, startPoint x: 644, startPoint y: 312, endPoint x: 638, endPoint y: 317, distance: 8.1
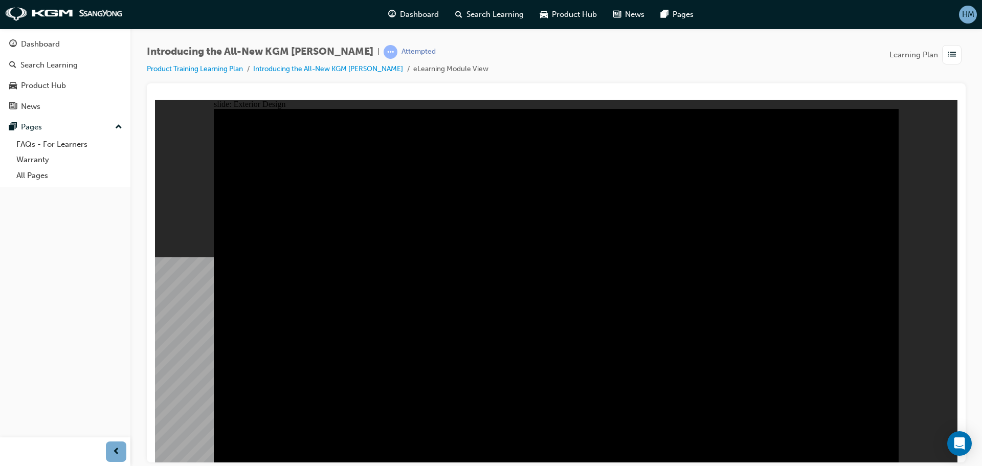
drag, startPoint x: 331, startPoint y: 313, endPoint x: 398, endPoint y: 320, distance: 67.9
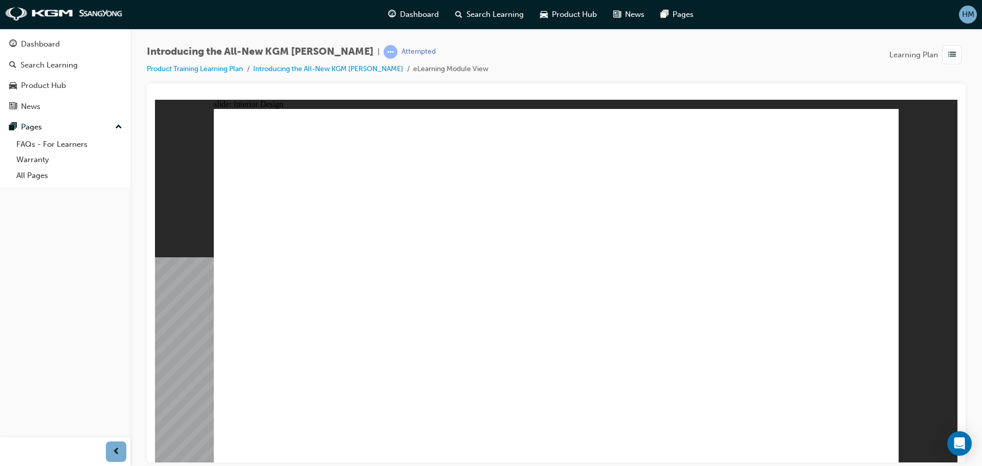
drag, startPoint x: 721, startPoint y: 343, endPoint x: 693, endPoint y: 357, distance: 31.3
drag, startPoint x: 427, startPoint y: 410, endPoint x: 360, endPoint y: 401, distance: 68.1
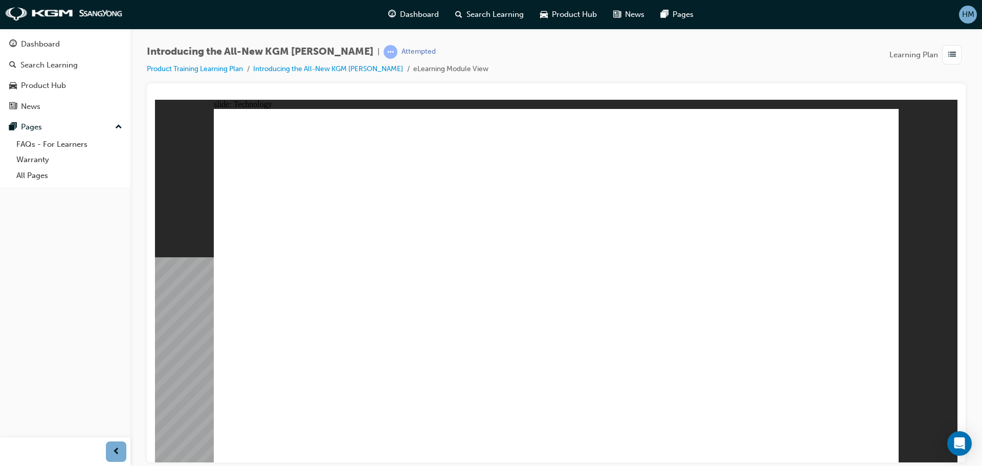
drag, startPoint x: 785, startPoint y: 365, endPoint x: 794, endPoint y: 375, distance: 13.8
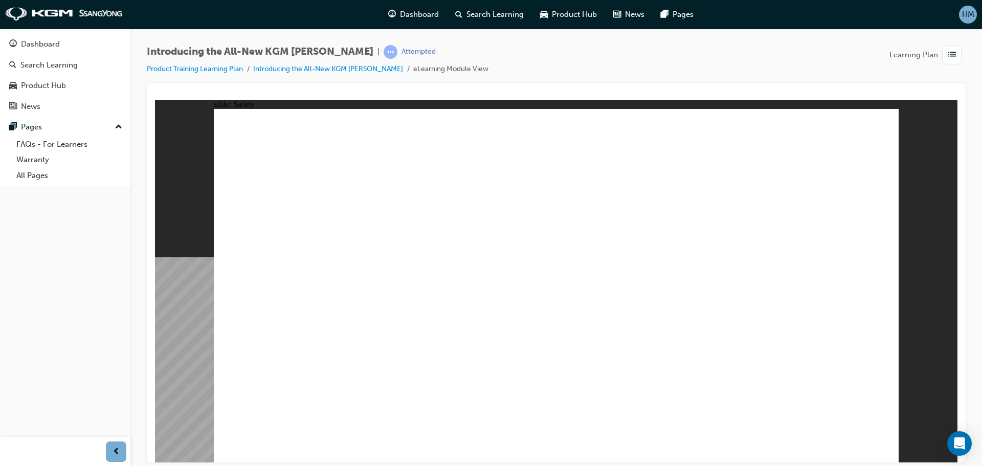
drag, startPoint x: 634, startPoint y: 245, endPoint x: 631, endPoint y: 277, distance: 31.9
drag, startPoint x: 628, startPoint y: 300, endPoint x: 621, endPoint y: 333, distance: 34.0
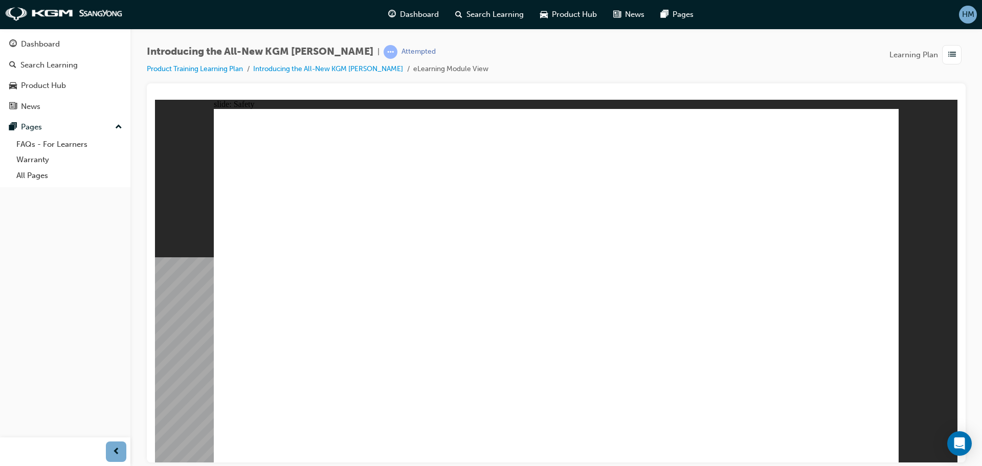
drag, startPoint x: 569, startPoint y: 390, endPoint x: 713, endPoint y: 401, distance: 144.7
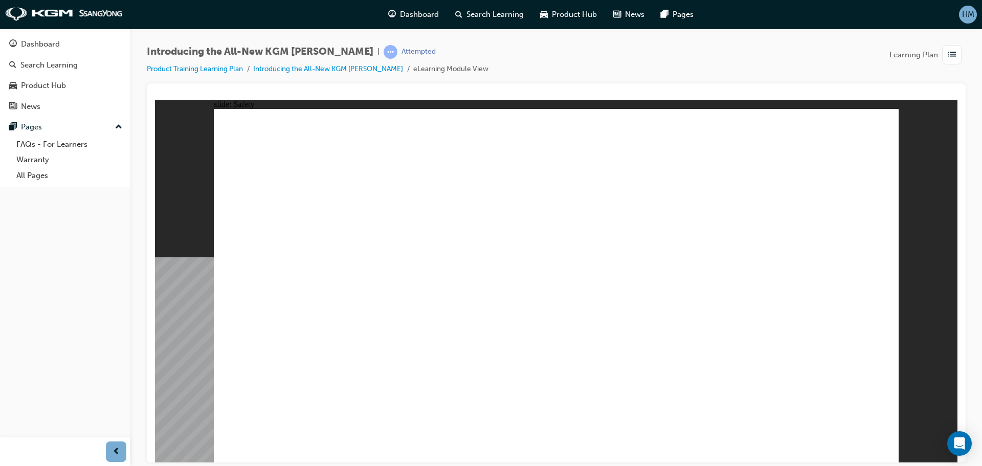
drag, startPoint x: 799, startPoint y: 220, endPoint x: 716, endPoint y: 197, distance: 87.0
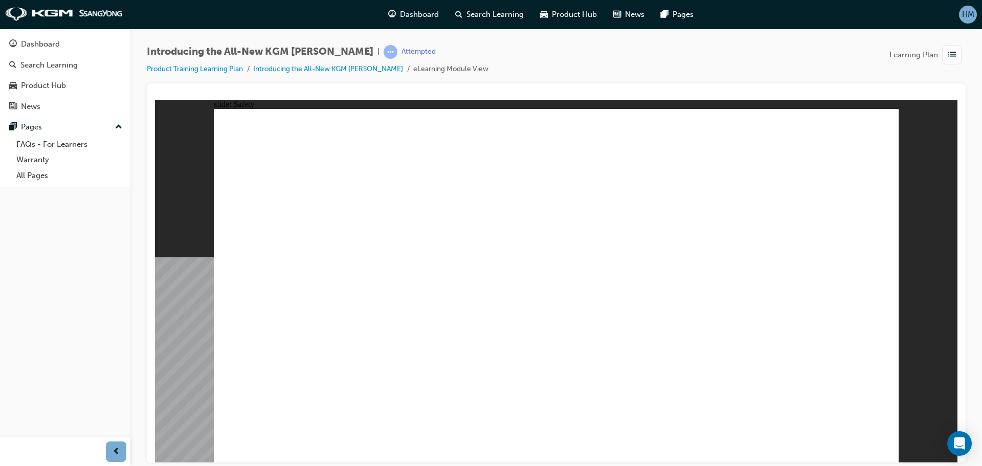
drag, startPoint x: 453, startPoint y: 293, endPoint x: 527, endPoint y: 274, distance: 76.5
drag, startPoint x: 831, startPoint y: 266, endPoint x: 834, endPoint y: 241, distance: 25.3
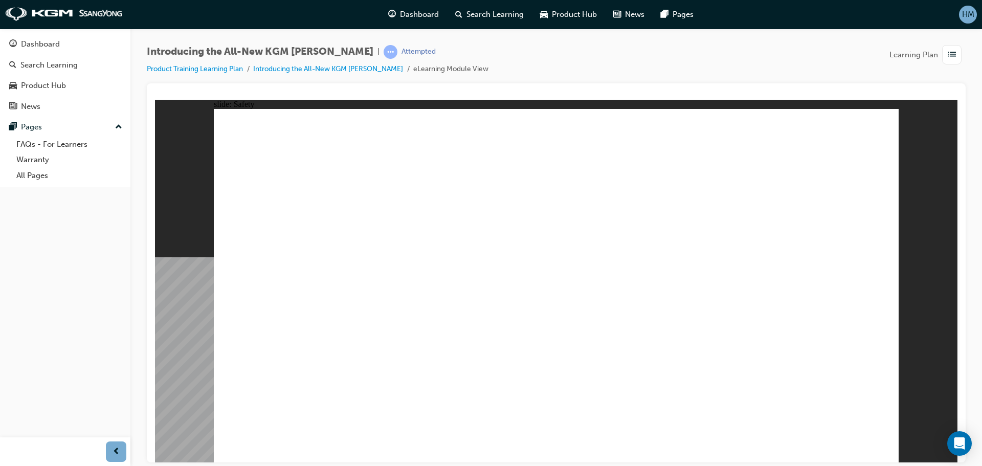
drag, startPoint x: 773, startPoint y: 420, endPoint x: 762, endPoint y: 416, distance: 12.0
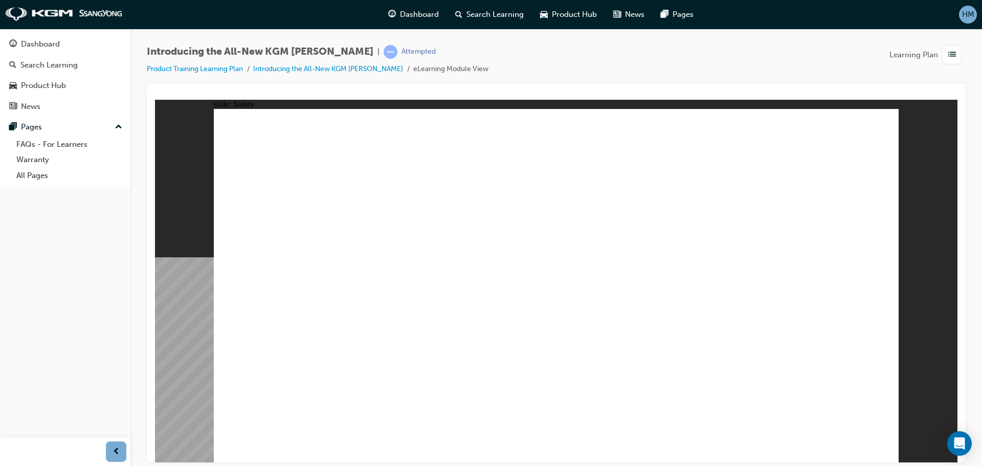
drag, startPoint x: 261, startPoint y: 381, endPoint x: 266, endPoint y: 381, distance: 5.1
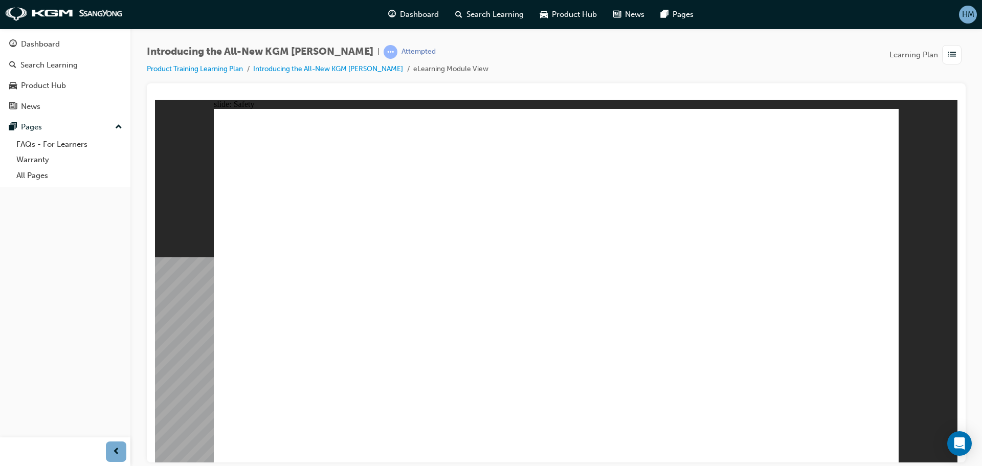
drag, startPoint x: 389, startPoint y: 157, endPoint x: 422, endPoint y: 170, distance: 36.1
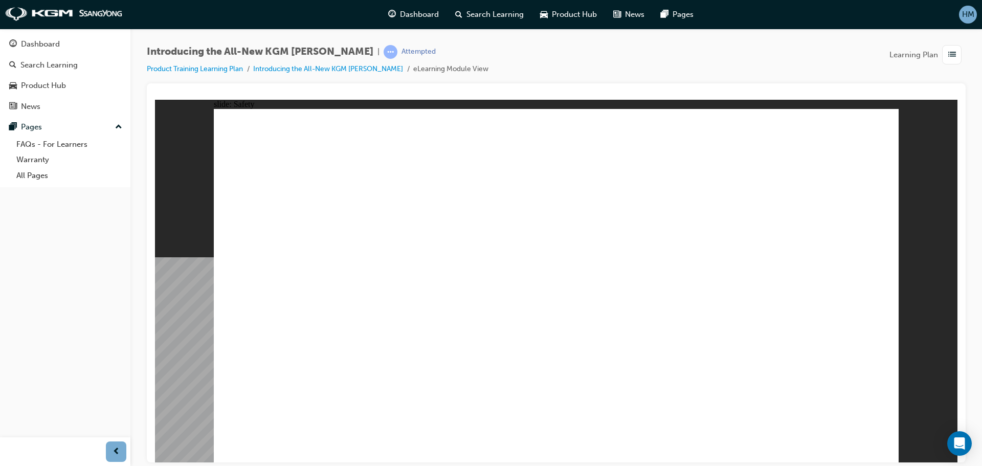
drag, startPoint x: 632, startPoint y: 288, endPoint x: 633, endPoint y: 308, distance: 20.0
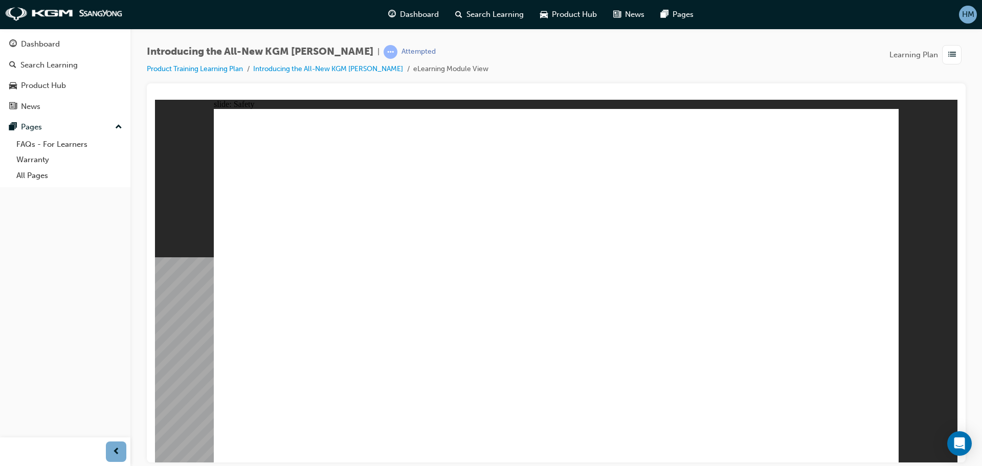
drag, startPoint x: 749, startPoint y: 310, endPoint x: 768, endPoint y: 368, distance: 60.3
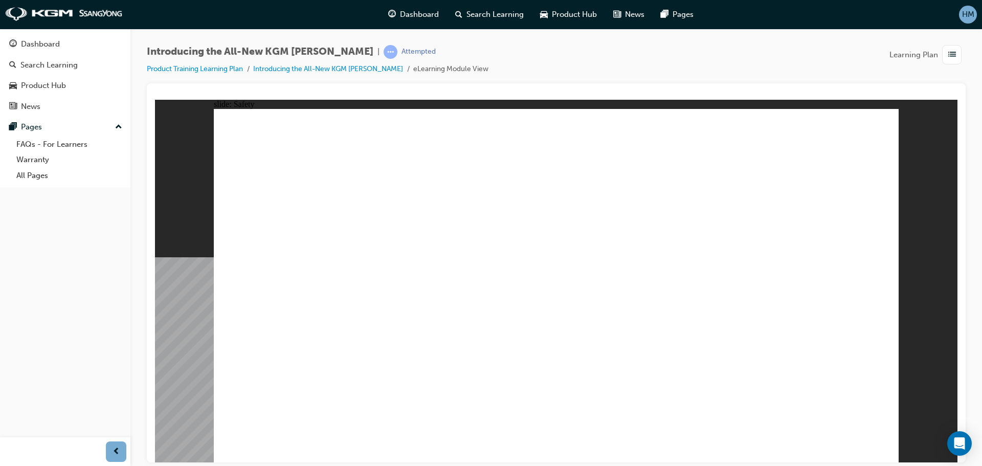
drag, startPoint x: 768, startPoint y: 192, endPoint x: 770, endPoint y: 183, distance: 9.4
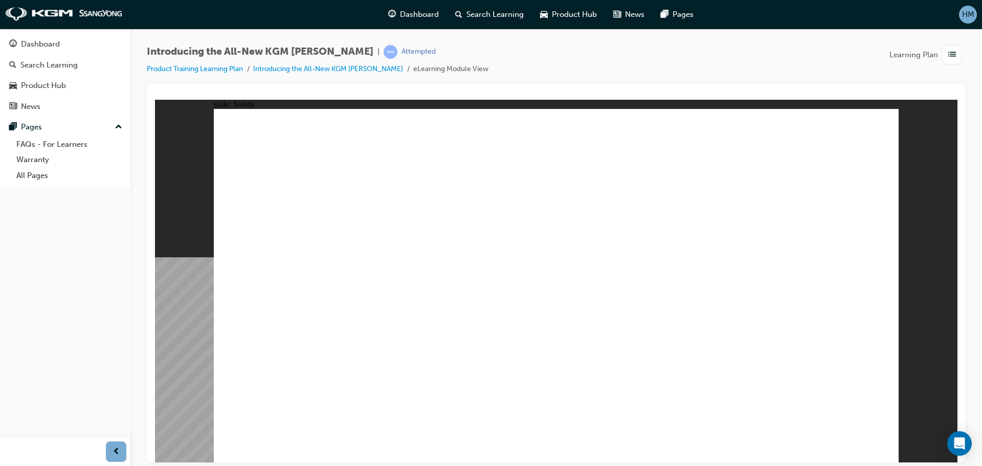
drag, startPoint x: 813, startPoint y: 203, endPoint x: 784, endPoint y: 195, distance: 30.1
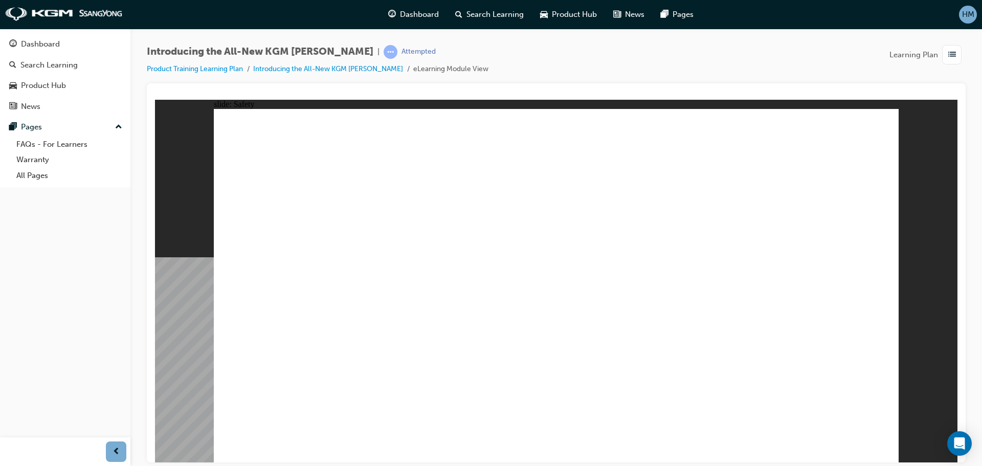
drag, startPoint x: 588, startPoint y: 328, endPoint x: 507, endPoint y: 240, distance: 119.8
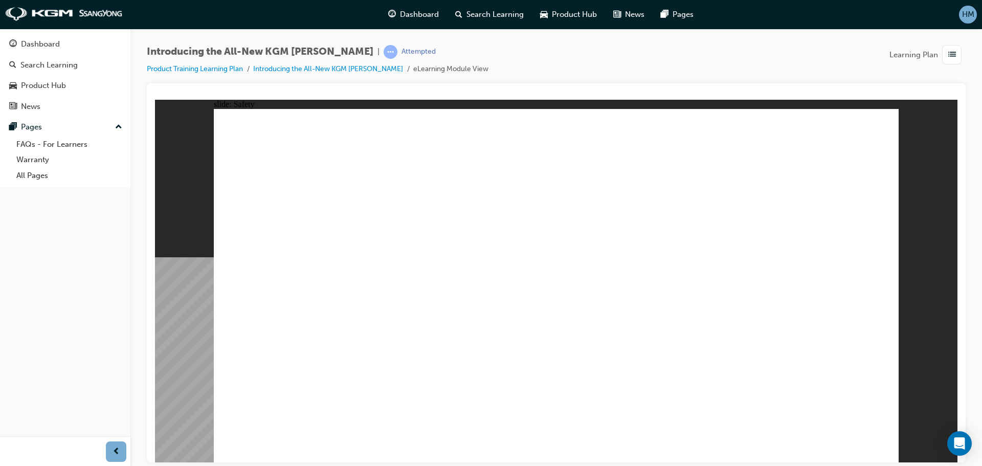
drag, startPoint x: 432, startPoint y: 159, endPoint x: 418, endPoint y: 158, distance: 13.8
drag, startPoint x: 371, startPoint y: 152, endPoint x: 356, endPoint y: 150, distance: 14.5
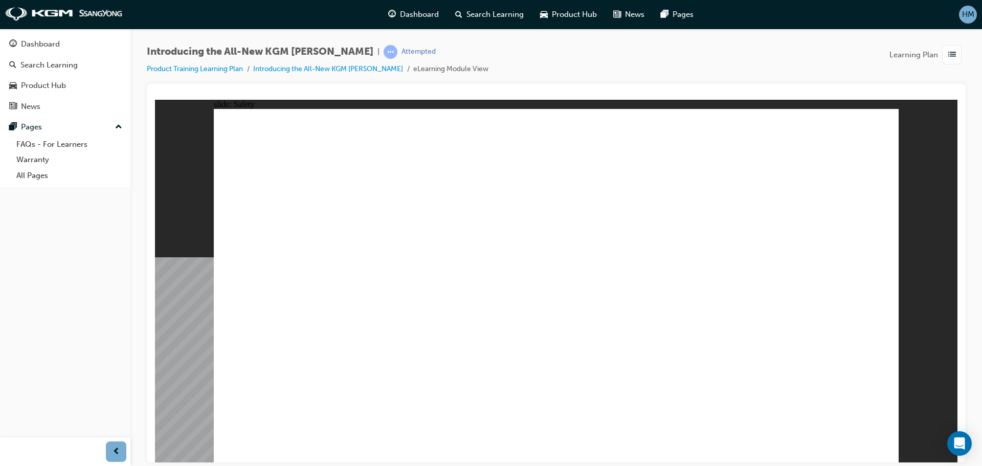
drag, startPoint x: 414, startPoint y: 371, endPoint x: 428, endPoint y: 381, distance: 16.9
drag, startPoint x: 718, startPoint y: 401, endPoint x: 680, endPoint y: 406, distance: 38.2
drag, startPoint x: 602, startPoint y: 340, endPoint x: 609, endPoint y: 333, distance: 9.4
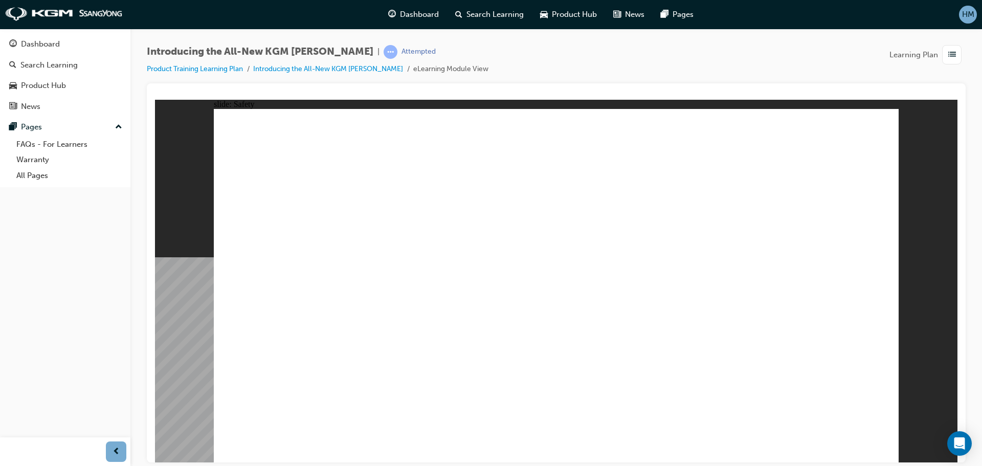
drag, startPoint x: 262, startPoint y: 392, endPoint x: 262, endPoint y: 387, distance: 5.1
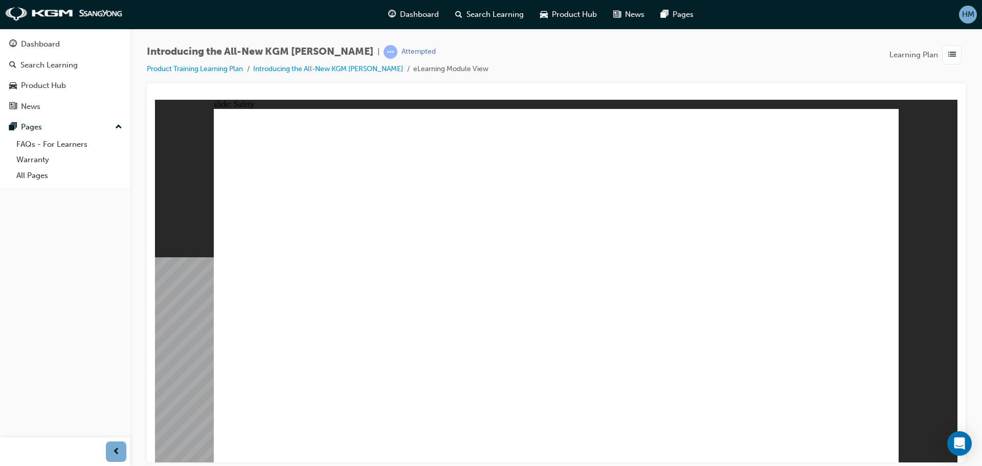
drag, startPoint x: 529, startPoint y: 165, endPoint x: 509, endPoint y: 165, distance: 20.0
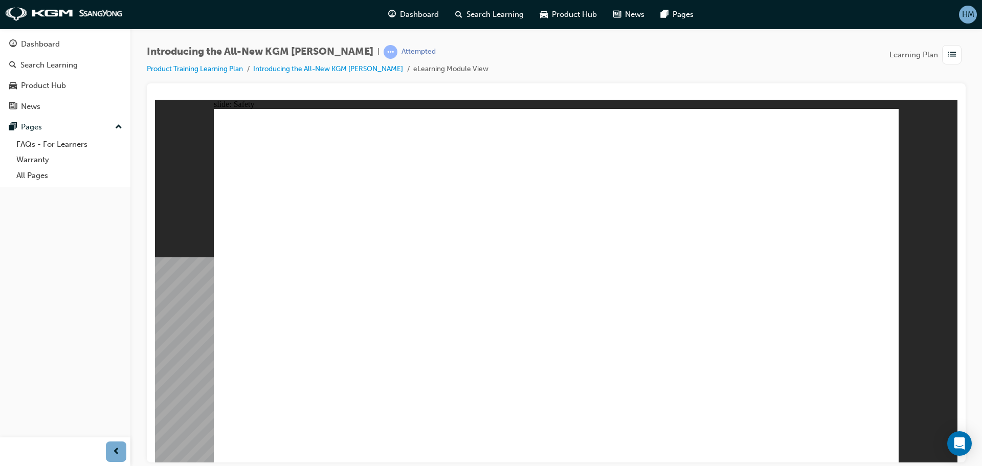
drag, startPoint x: 828, startPoint y: 393, endPoint x: 725, endPoint y: 363, distance: 107.1
drag, startPoint x: 311, startPoint y: 171, endPoint x: 318, endPoint y: 167, distance: 8.1
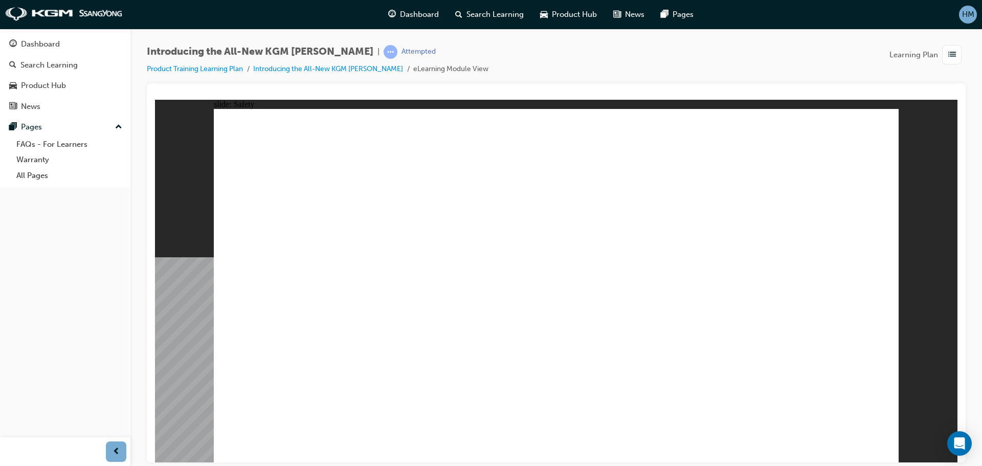
drag, startPoint x: 307, startPoint y: 258, endPoint x: 304, endPoint y: 308, distance: 50.2
drag, startPoint x: 299, startPoint y: 331, endPoint x: 378, endPoint y: 337, distance: 79.0
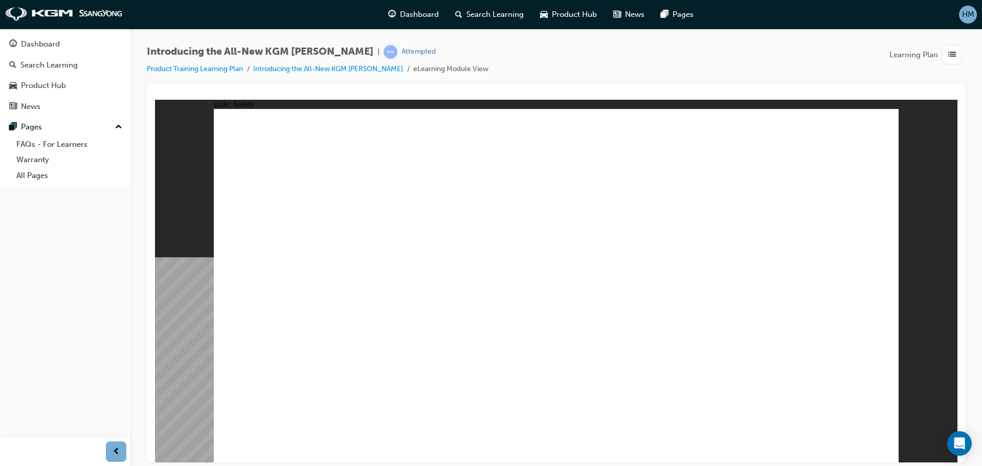
drag, startPoint x: 565, startPoint y: 205, endPoint x: 567, endPoint y: 197, distance: 7.9
